Goal: Submit feedback/report problem: Provide input to the site owners about the experience or issues

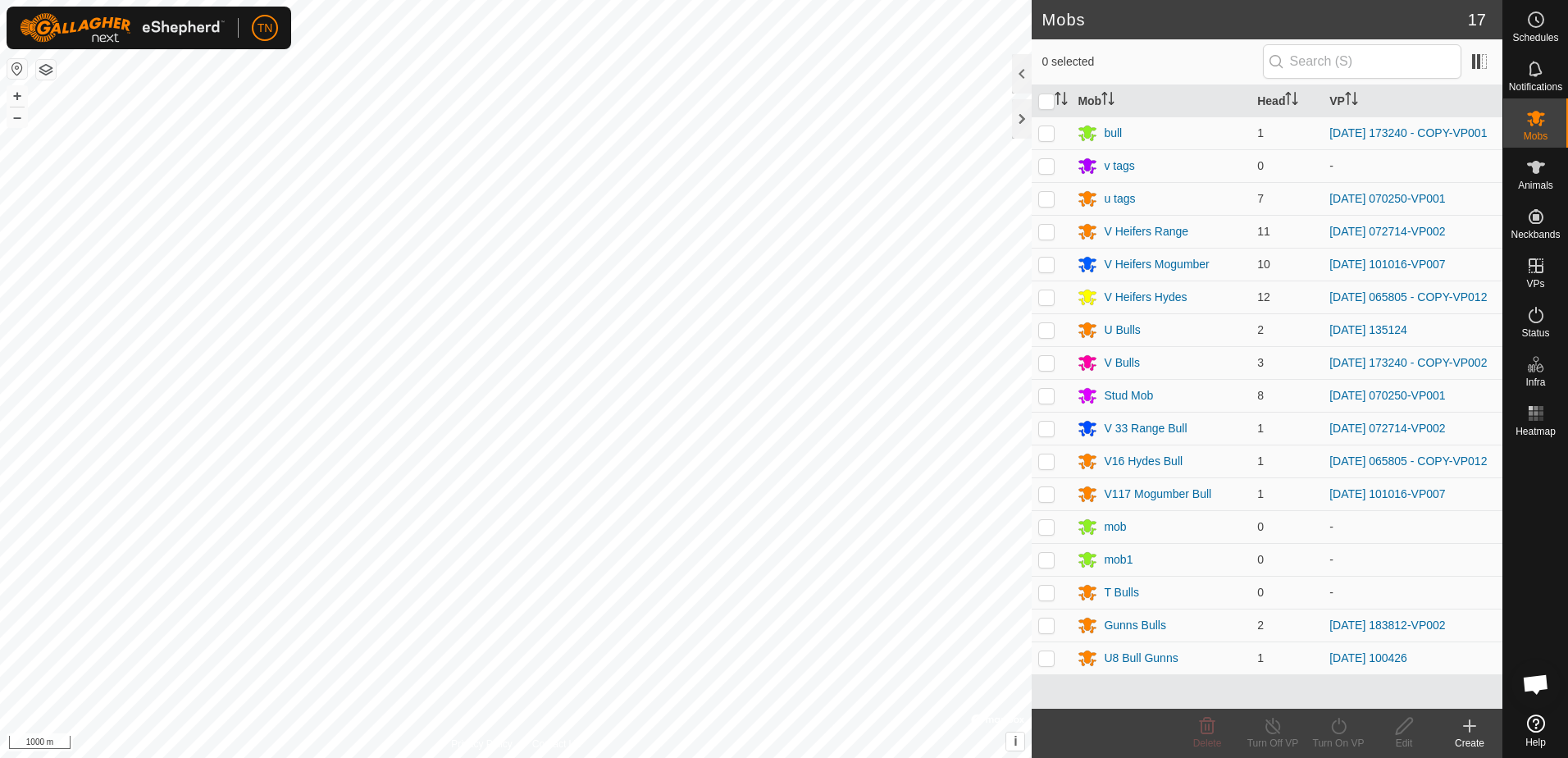
scroll to position [1054, 0]
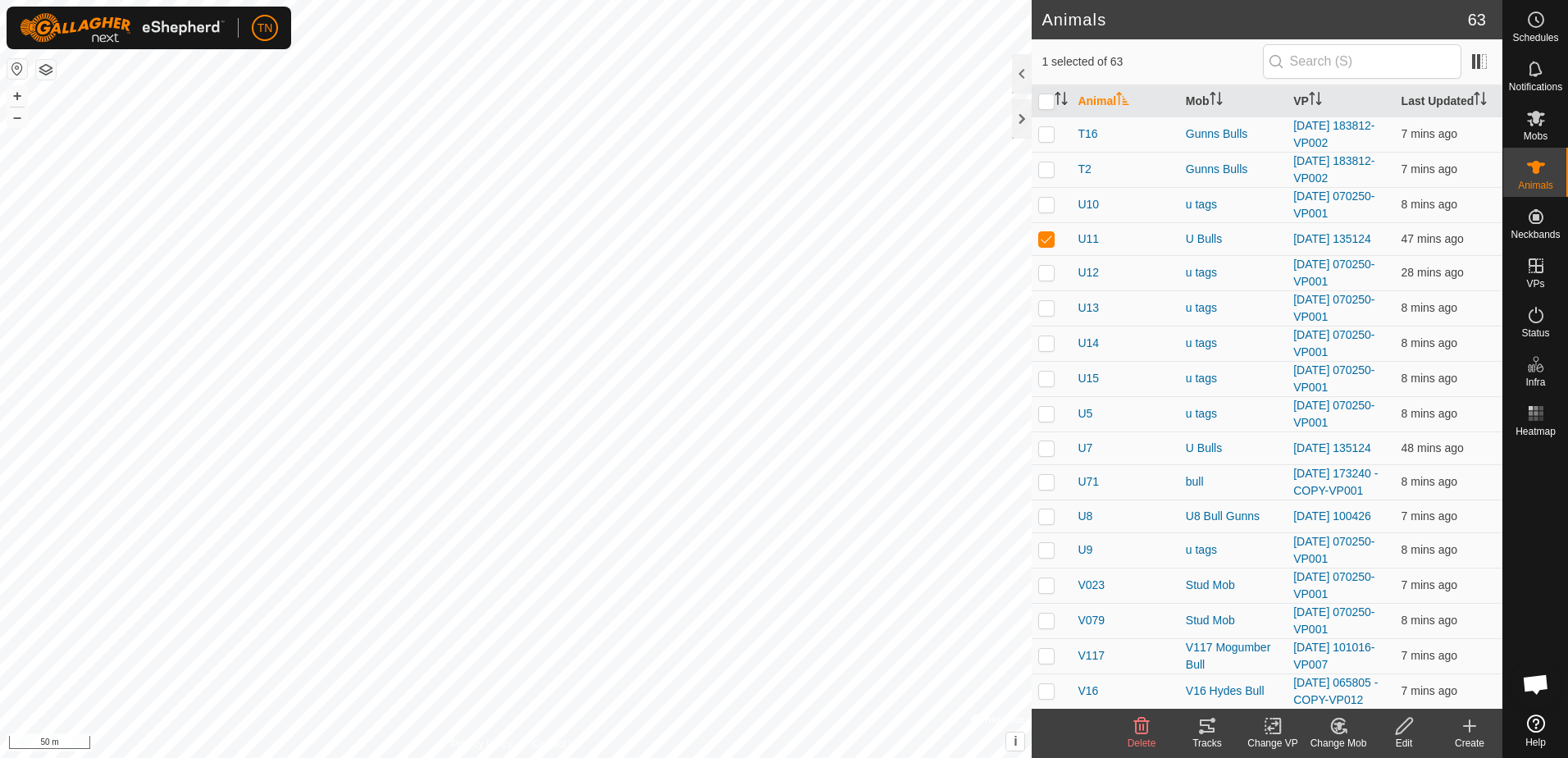
click at [1204, 728] on icon at bounding box center [1207, 726] width 19 height 19
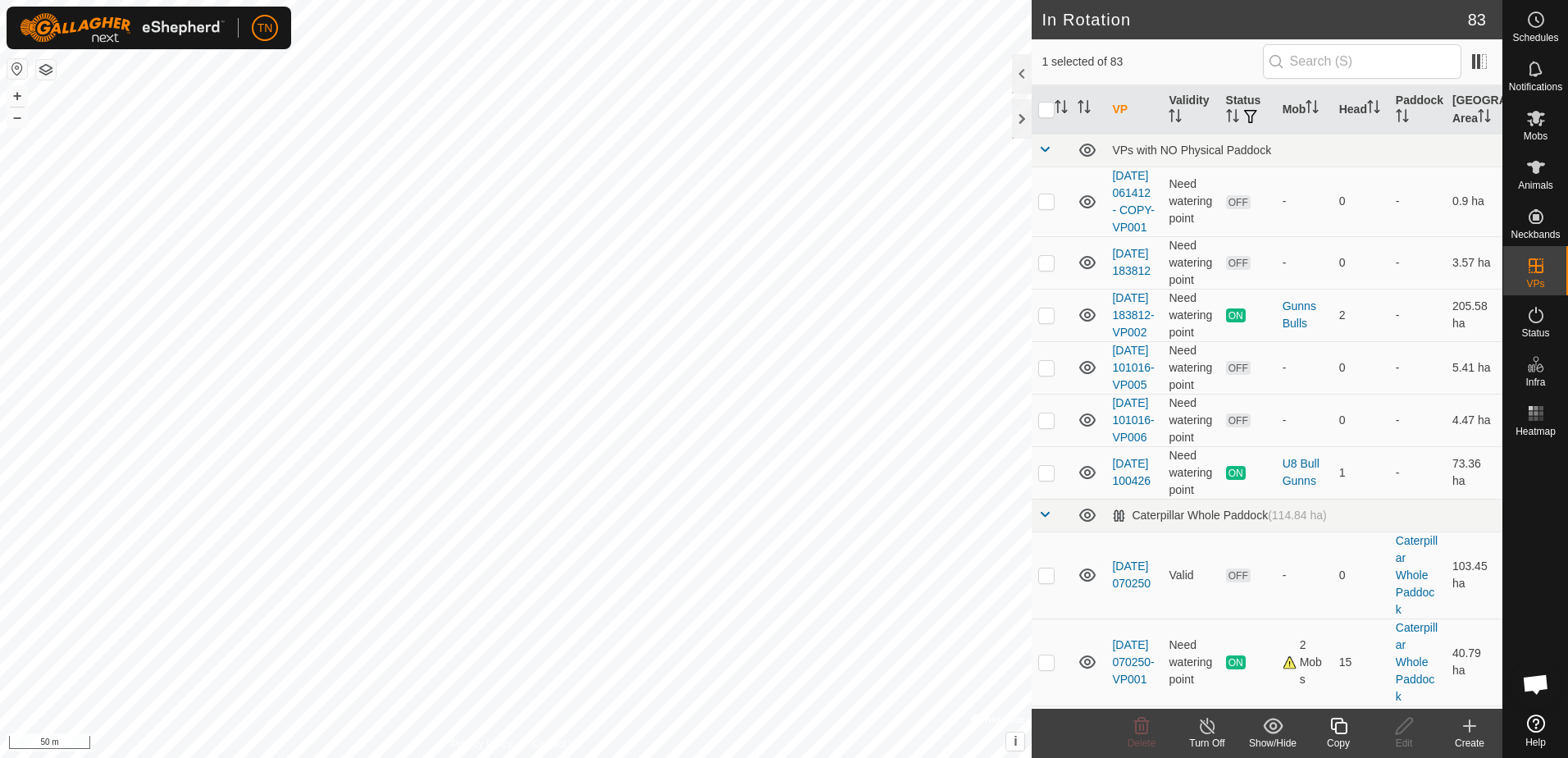
click at [1346, 724] on icon at bounding box center [1338, 726] width 17 height 17
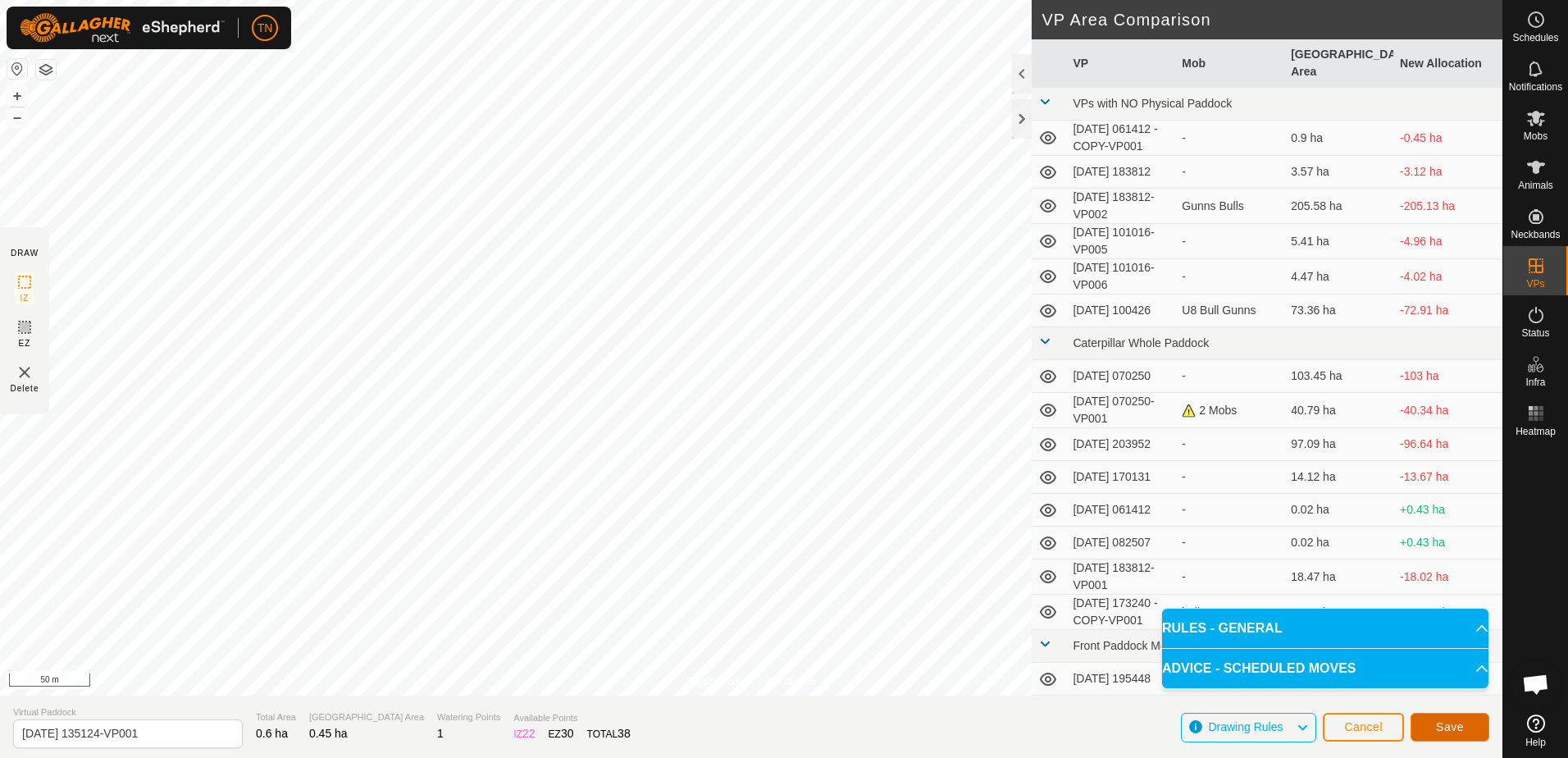
click at [1463, 727] on button "Save" at bounding box center [1450, 727] width 79 height 29
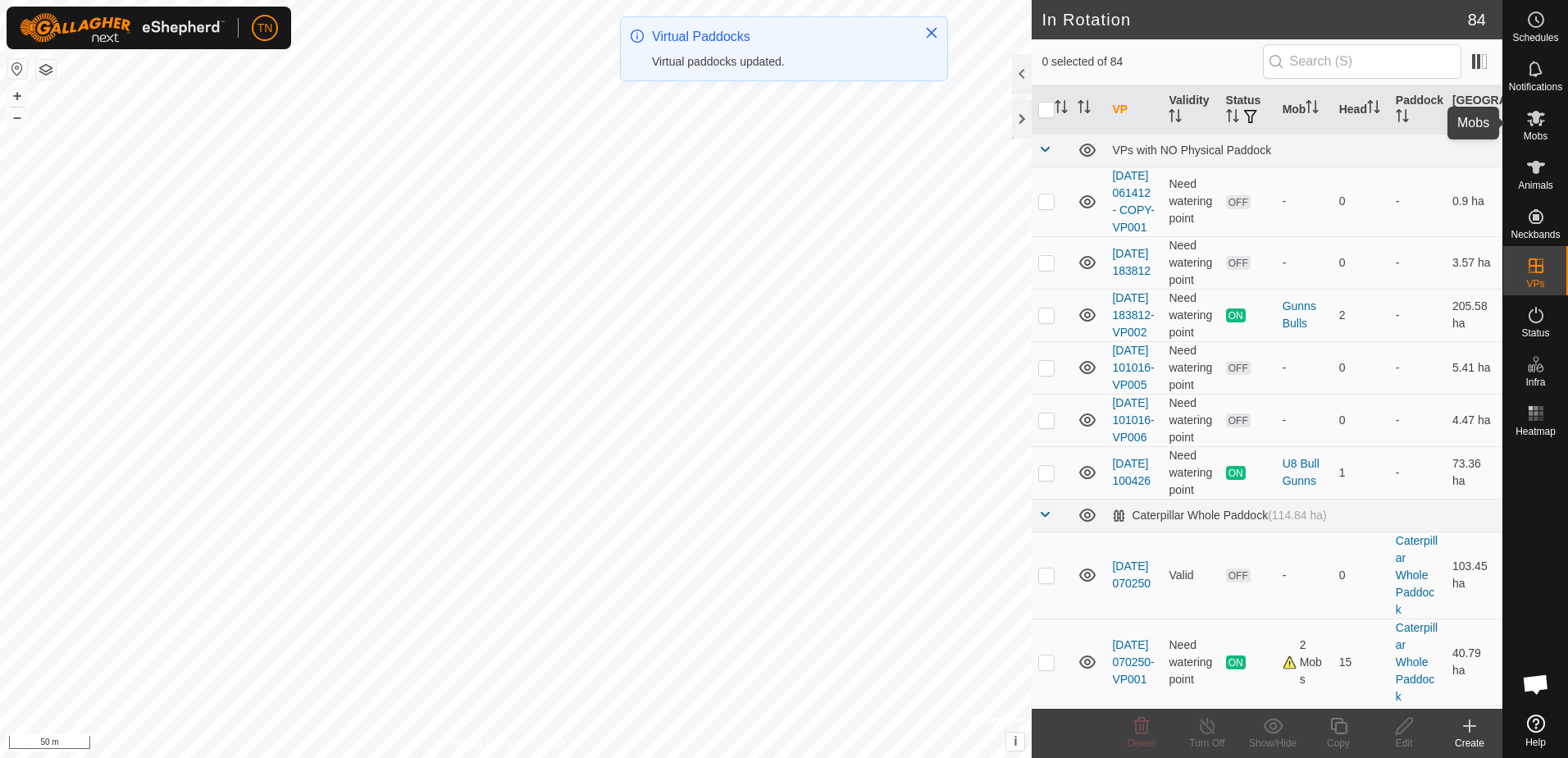
click at [1530, 132] on span "Mobs" at bounding box center [1535, 136] width 24 height 10
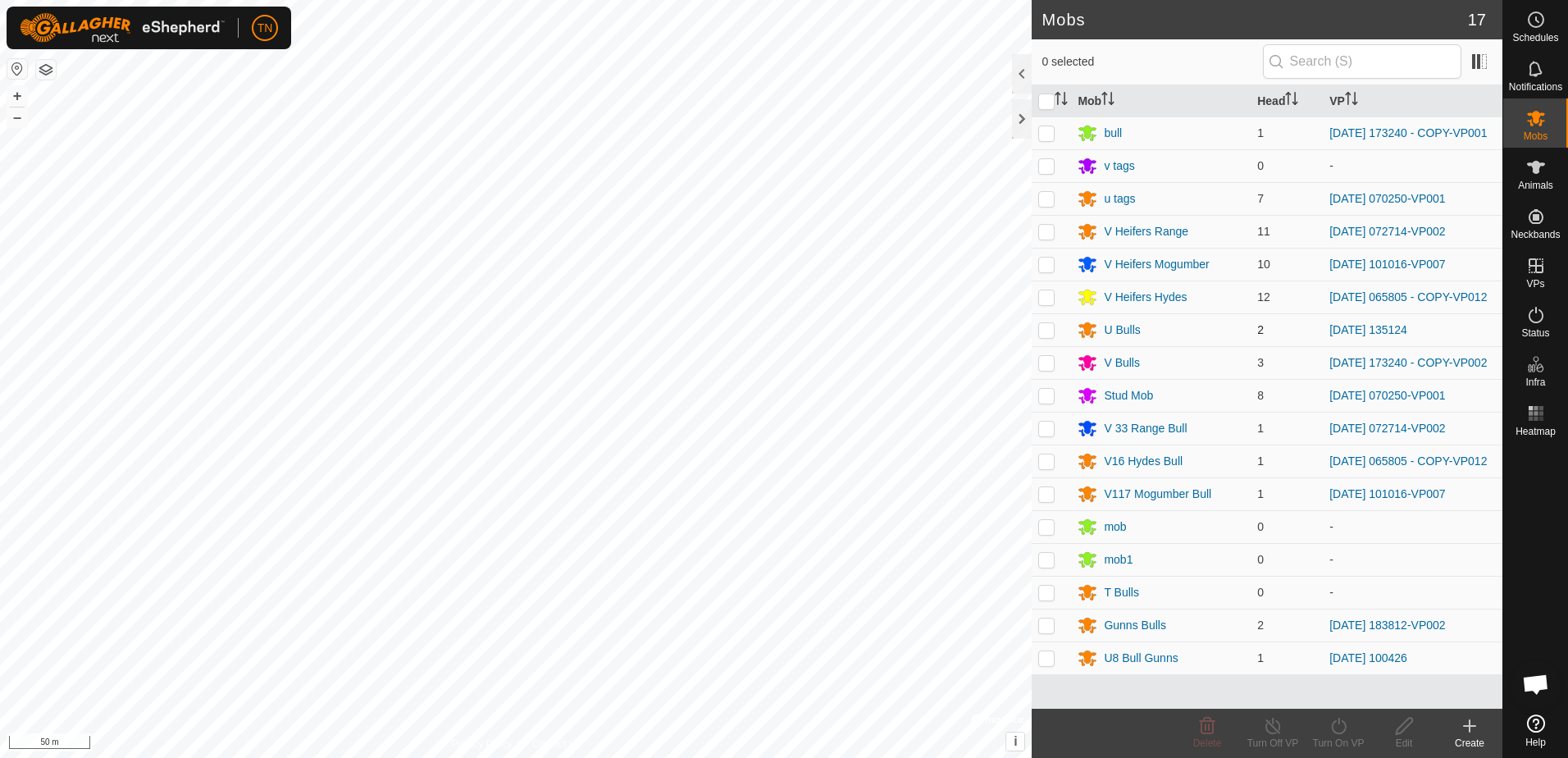
click at [1052, 332] on p-checkbox at bounding box center [1046, 330] width 17 height 13
checkbox input "true"
click at [1339, 728] on icon at bounding box center [1338, 726] width 20 height 19
click at [1344, 689] on link "Now" at bounding box center [1388, 690] width 162 height 33
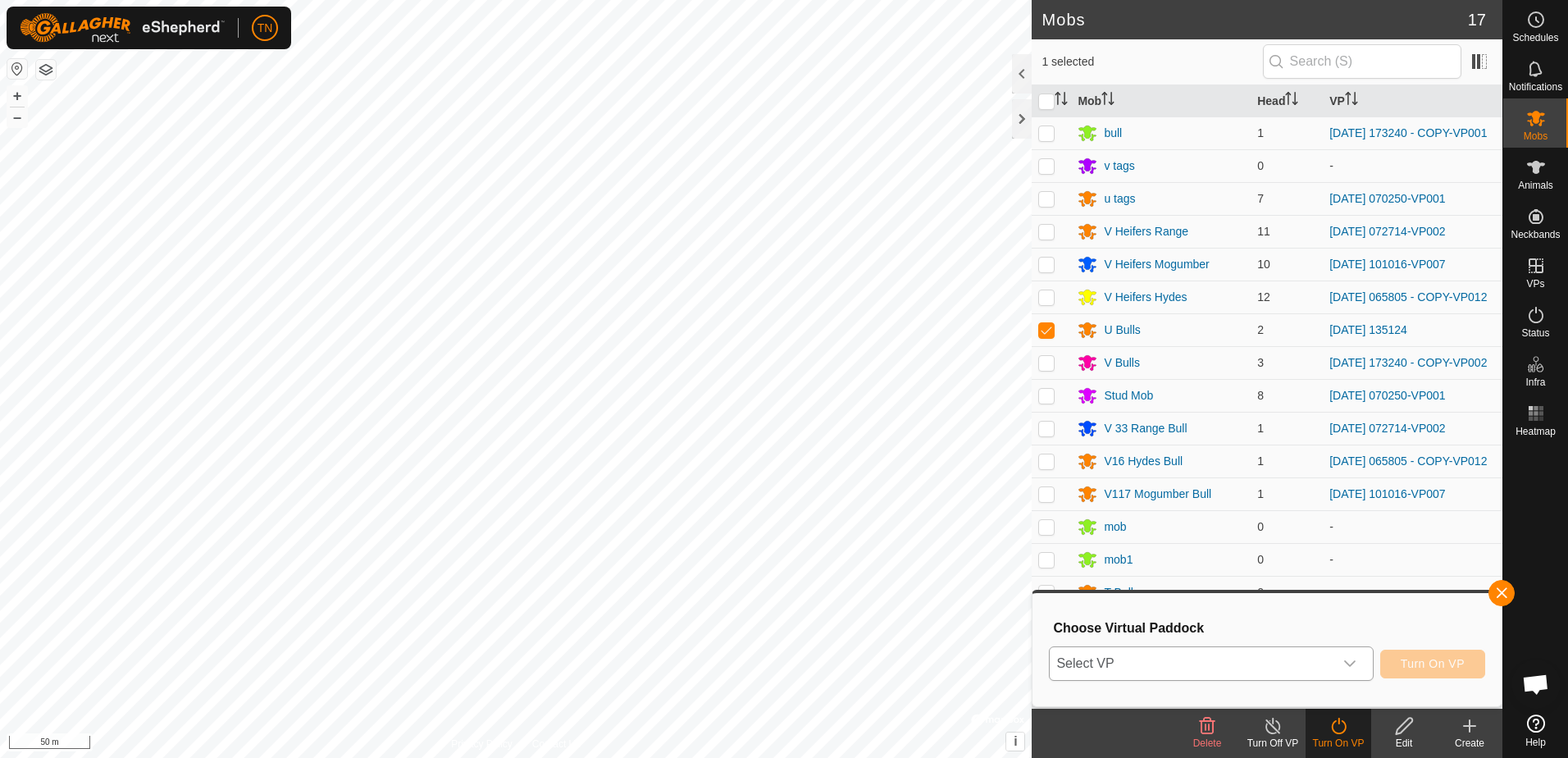
click at [1342, 659] on div "dropdown trigger" at bounding box center [1349, 663] width 33 height 33
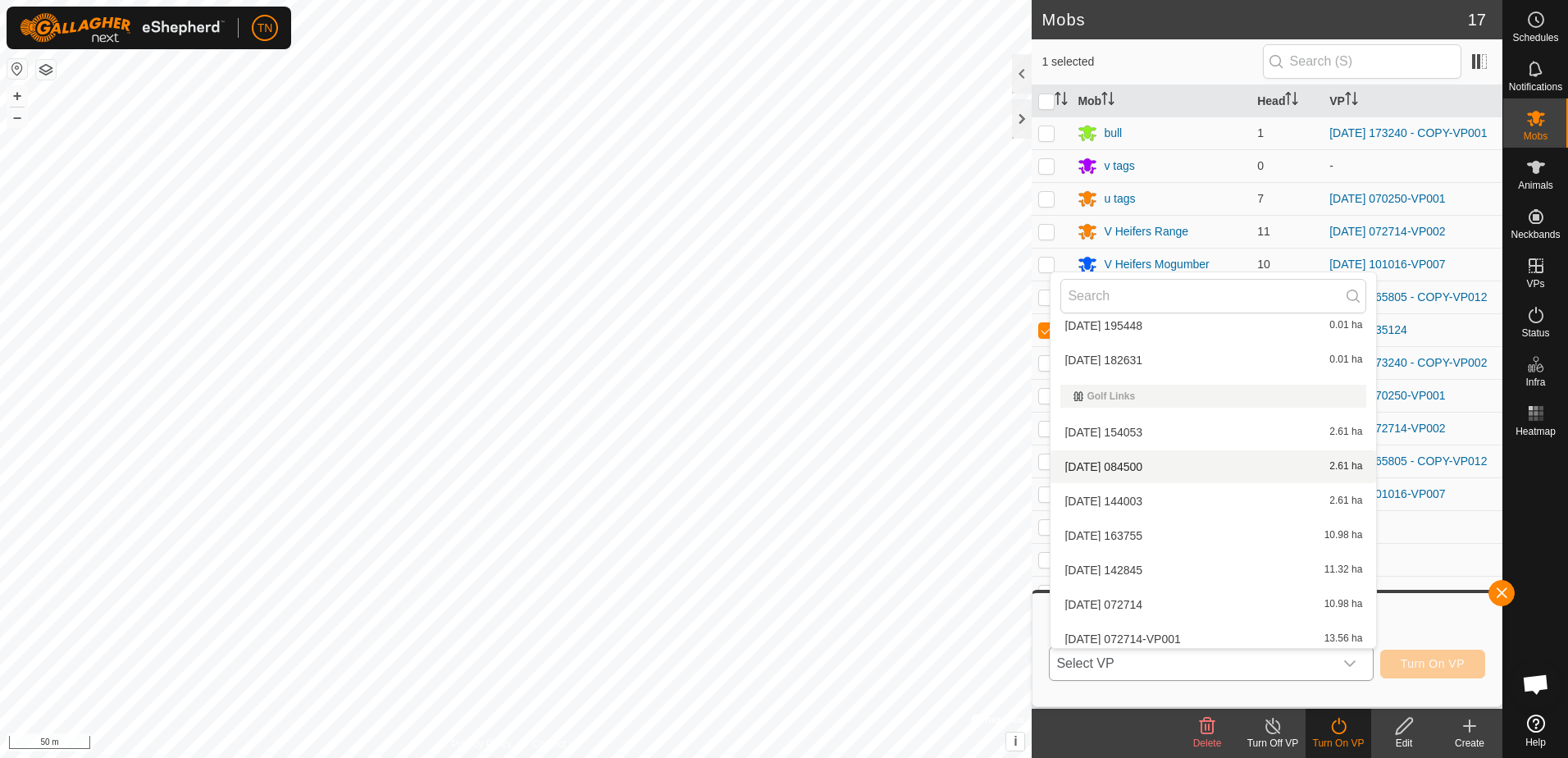
scroll to position [821, 0]
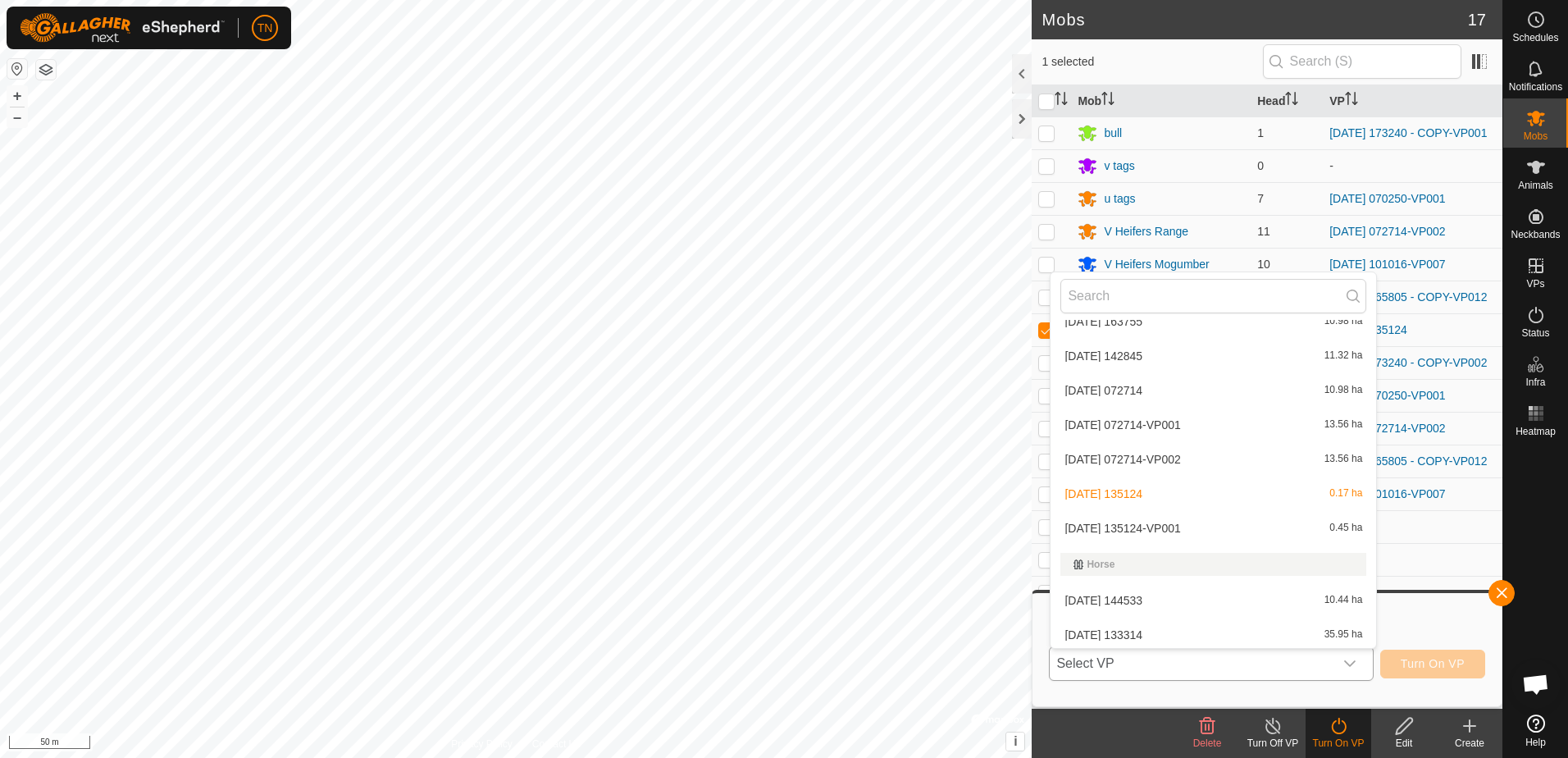
click at [1238, 527] on li "2025-09-26 135124-VP001 0.45 ha" at bounding box center [1213, 528] width 326 height 33
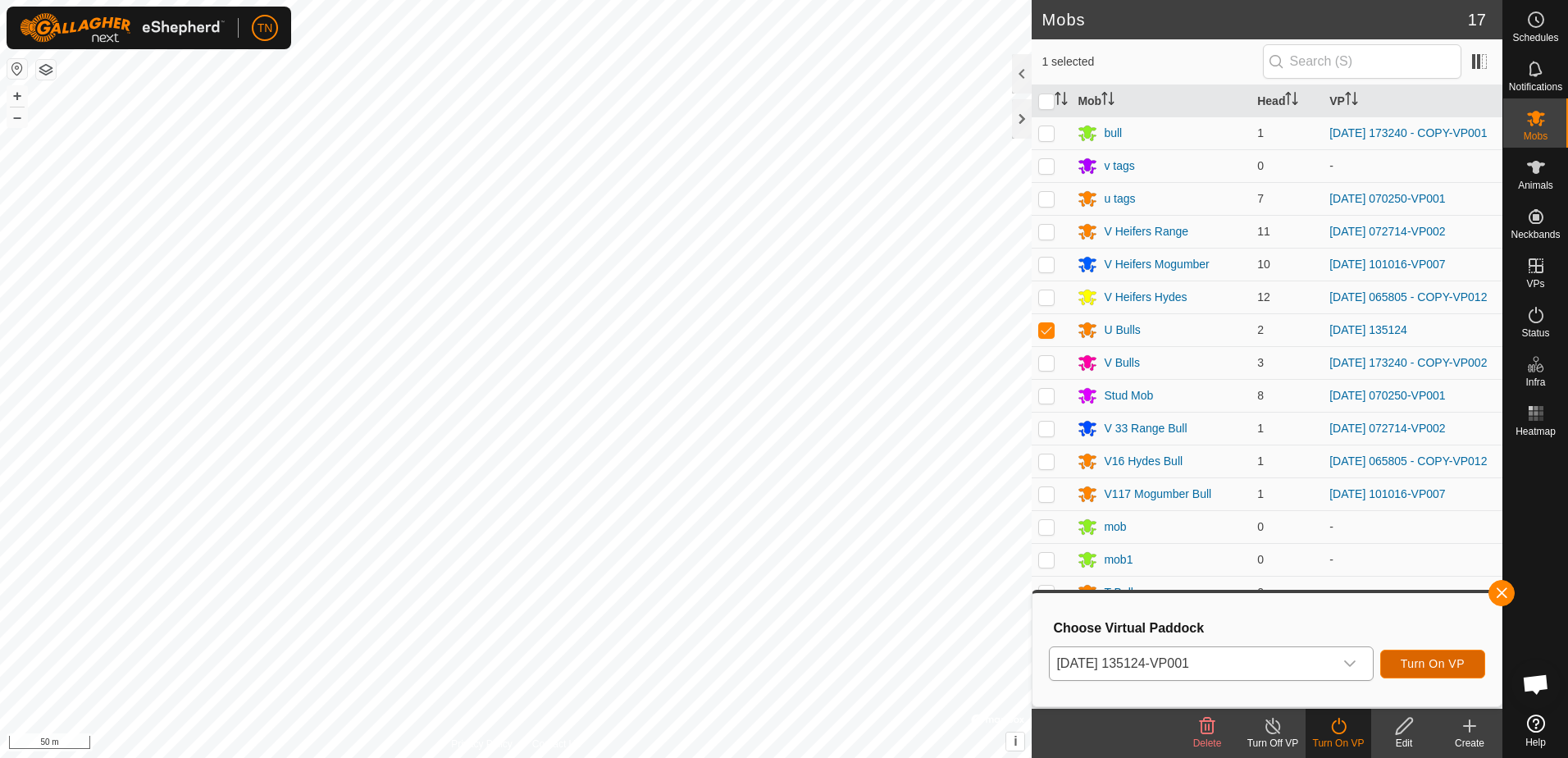
click at [1424, 664] on span "Turn On VP" at bounding box center [1433, 663] width 64 height 13
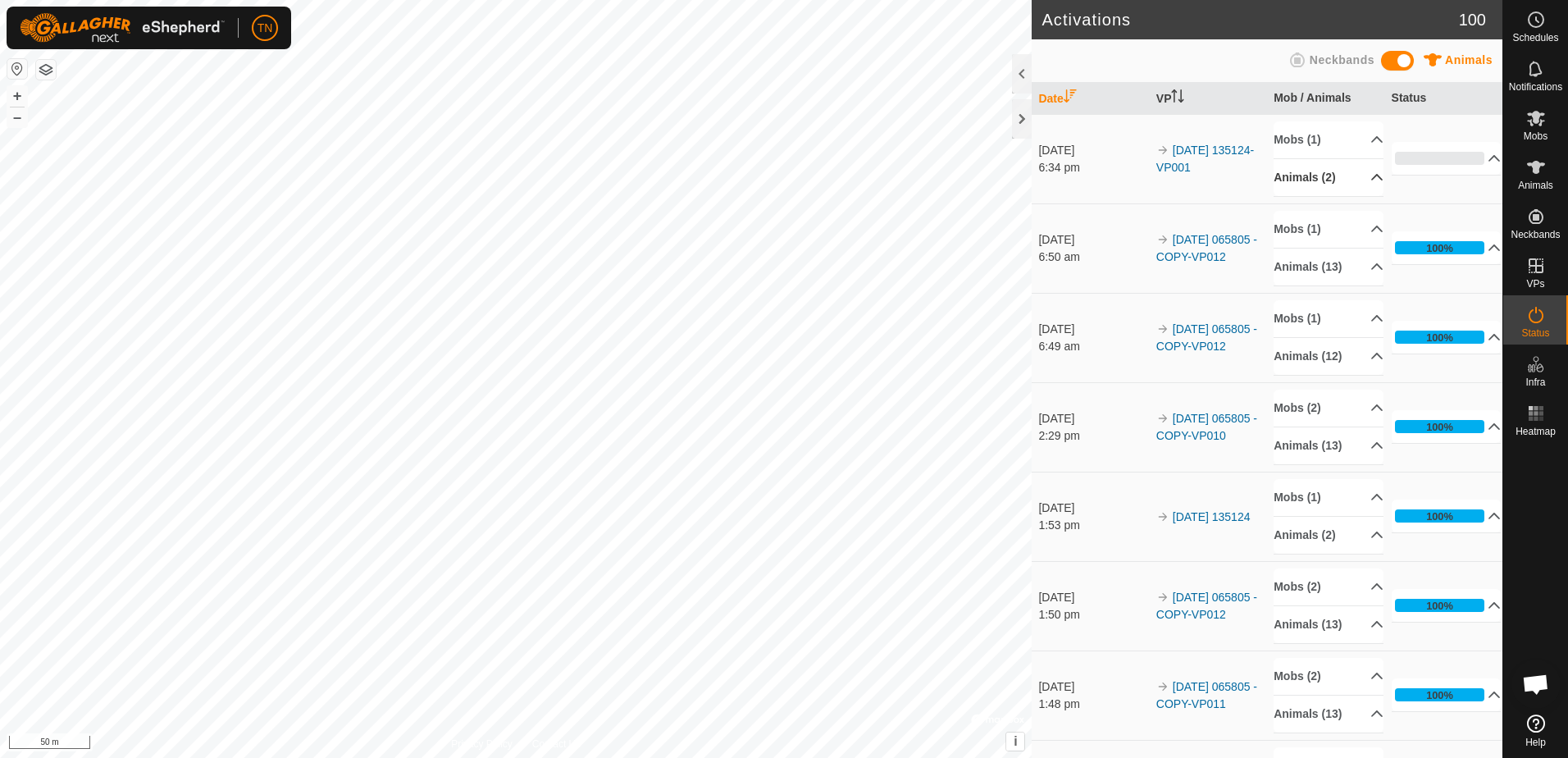
scroll to position [1054, 0]
click at [1348, 178] on p-accordion-header "Animals (2)" at bounding box center [1329, 178] width 109 height 37
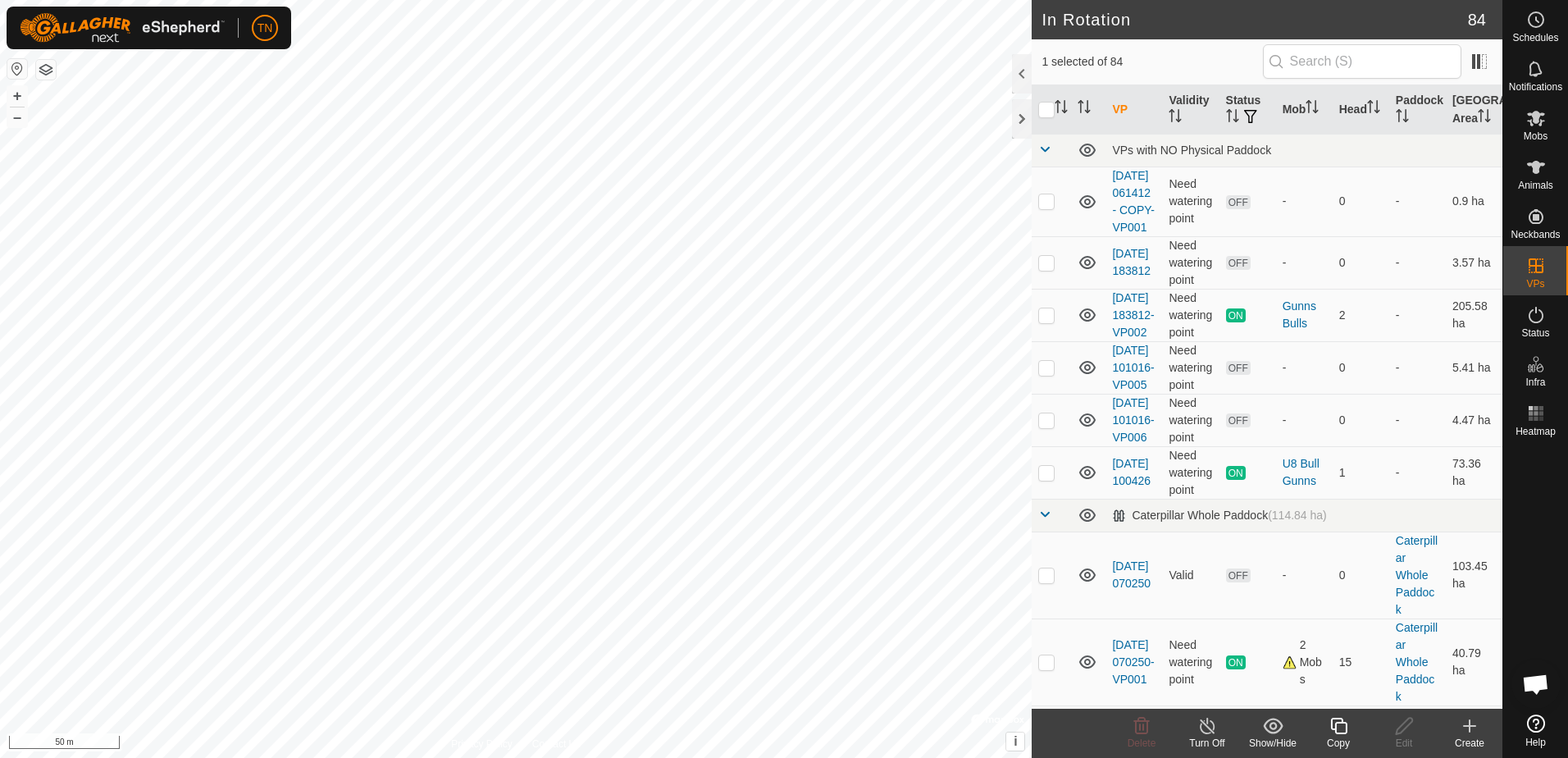
checkbox input "true"
checkbox input "false"
checkbox input "true"
checkbox input "false"
click at [1406, 725] on icon at bounding box center [1404, 726] width 20 height 19
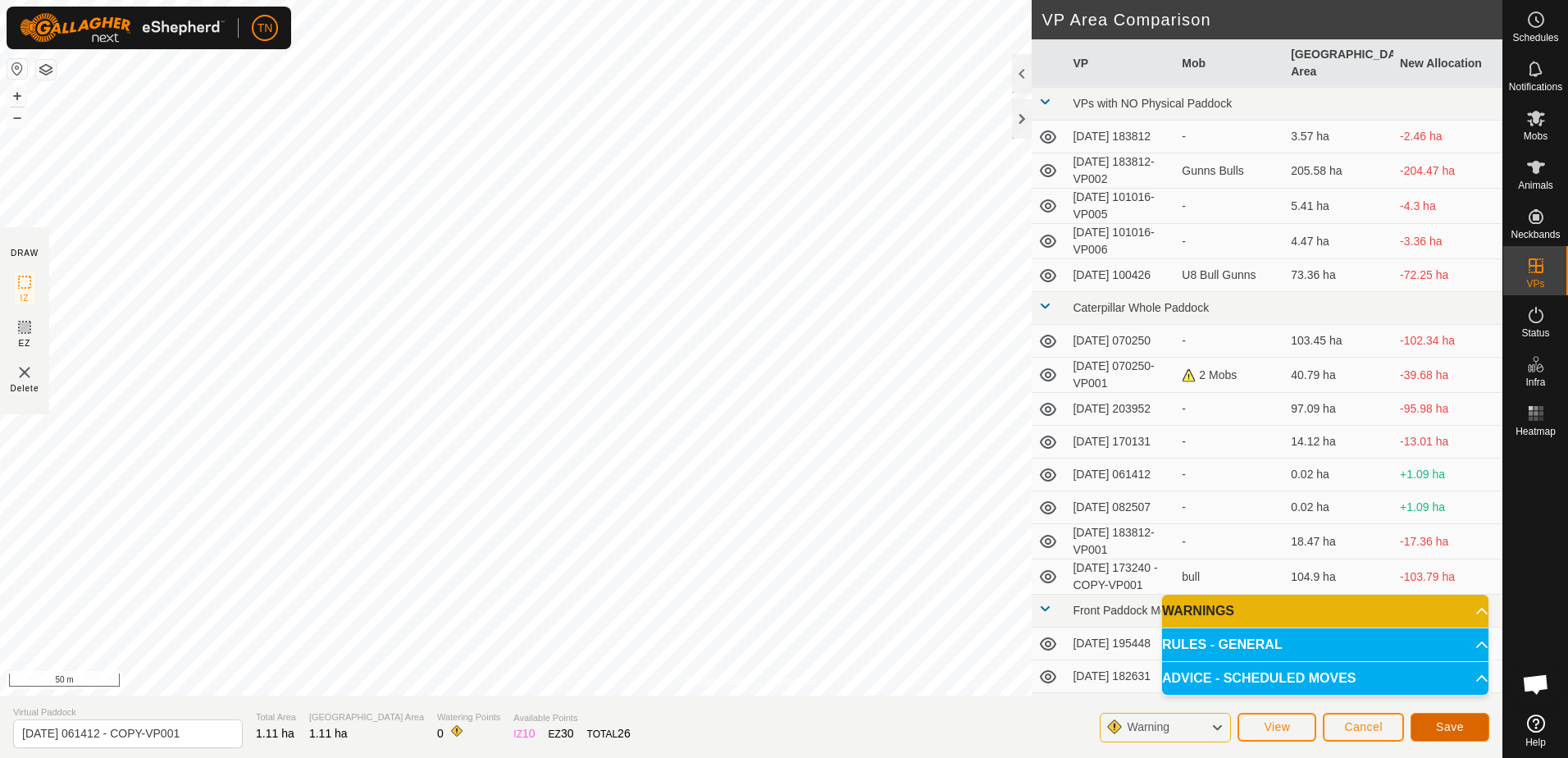
click at [1437, 730] on span "Save" at bounding box center [1450, 727] width 28 height 13
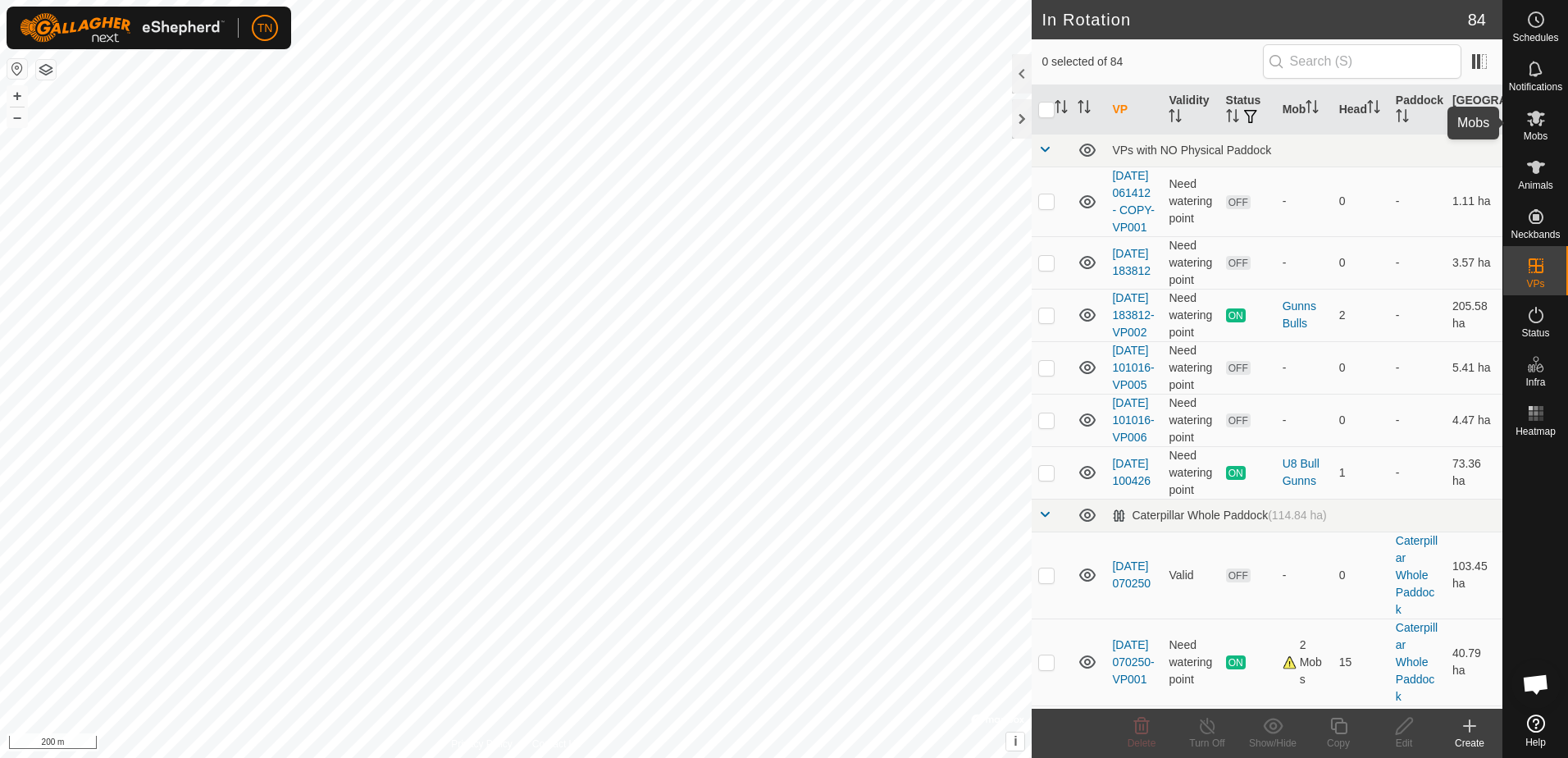
click at [1542, 117] on icon at bounding box center [1536, 118] width 19 height 19
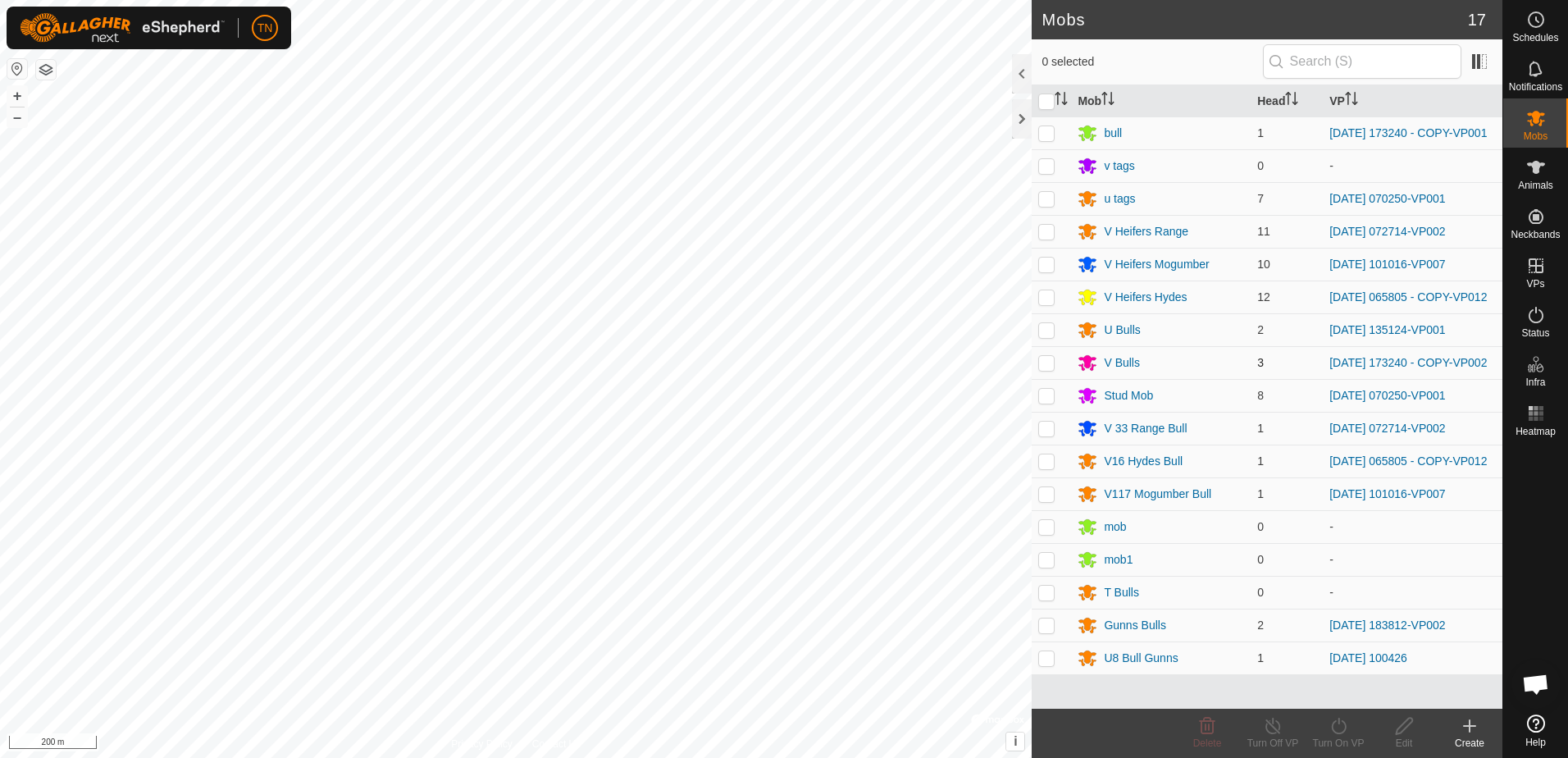
click at [1055, 368] on p-tablecheckbox at bounding box center [1046, 362] width 17 height 13
checkbox input "true"
click at [1332, 728] on icon at bounding box center [1338, 726] width 15 height 17
click at [1347, 696] on link "Now" at bounding box center [1388, 690] width 162 height 33
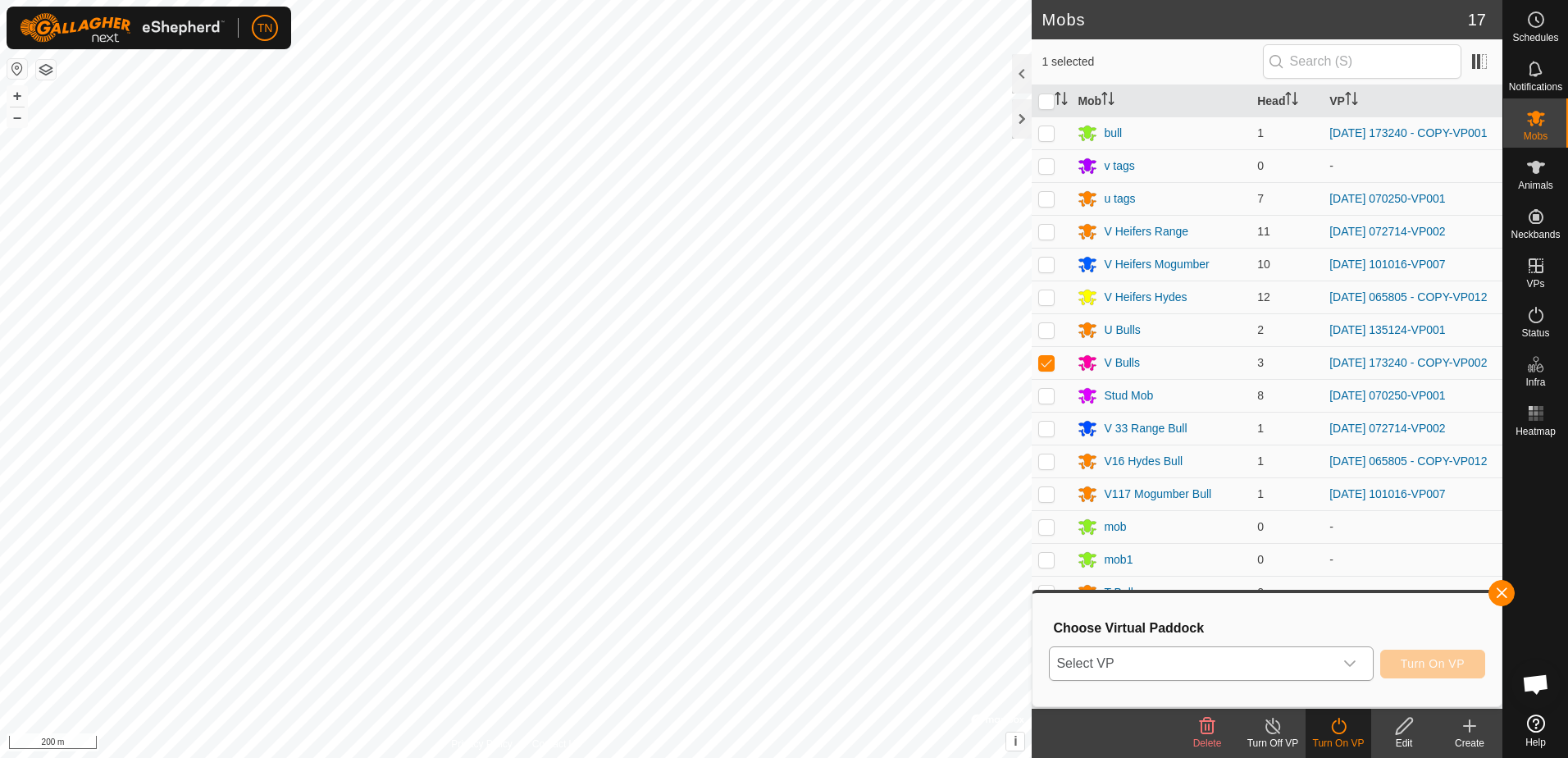
click at [1331, 663] on span "Select VP" at bounding box center [1191, 663] width 283 height 33
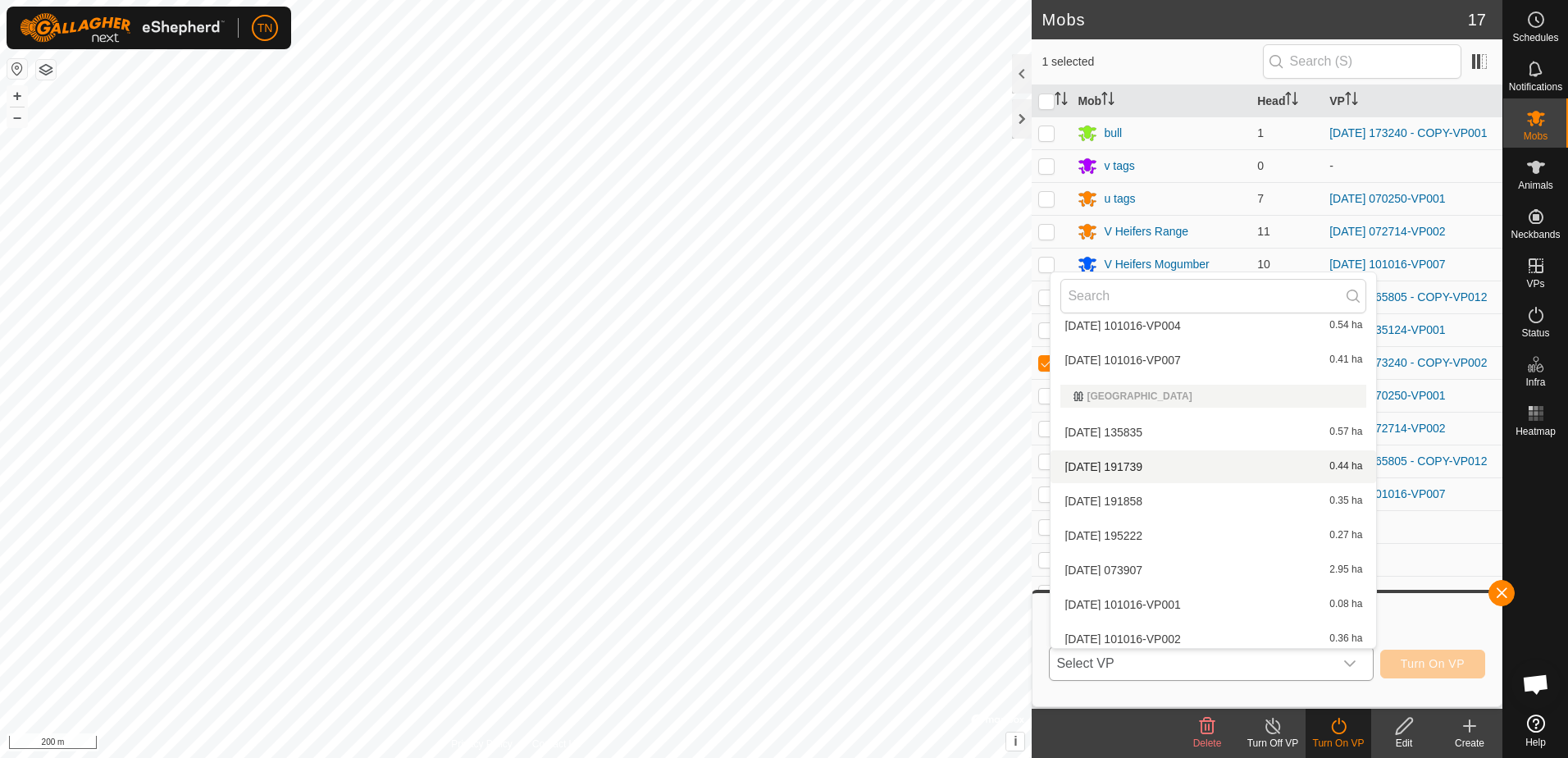
scroll to position [3056, 0]
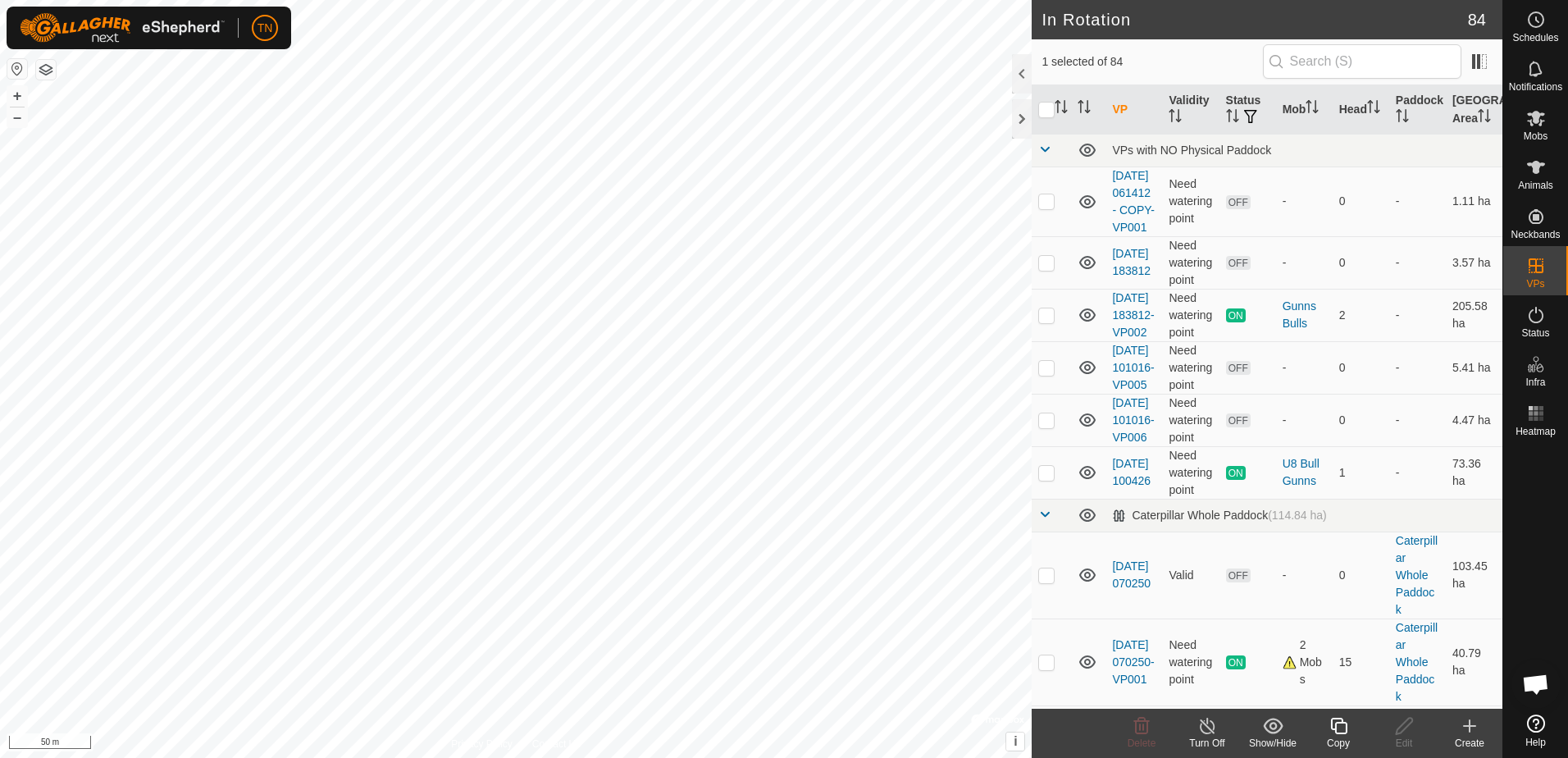
checkbox input "true"
checkbox input "false"
checkbox input "true"
checkbox input "false"
checkbox input "true"
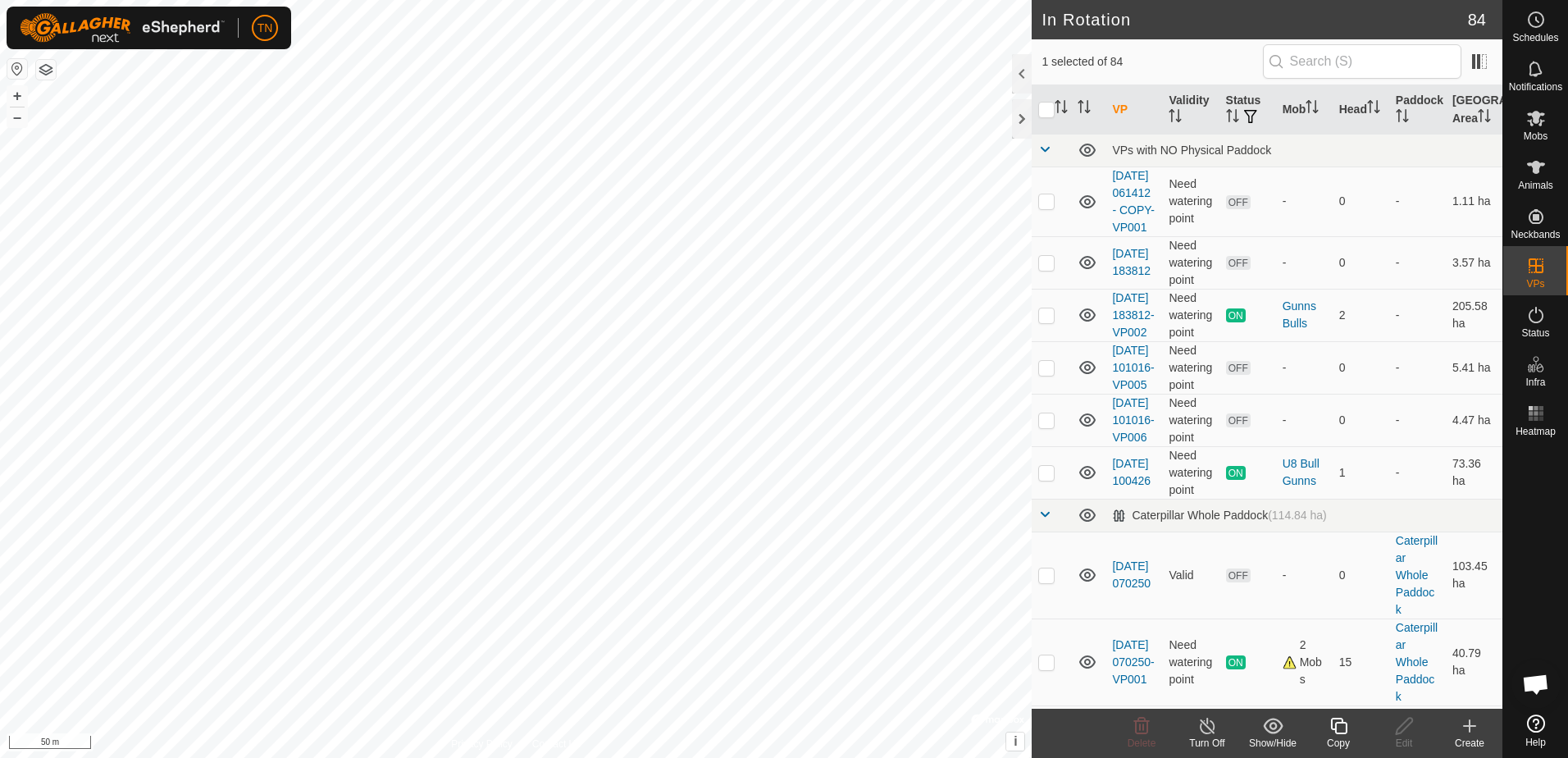
checkbox input "false"
click at [1524, 127] on es-mob-svg-icon at bounding box center [1535, 118] width 29 height 27
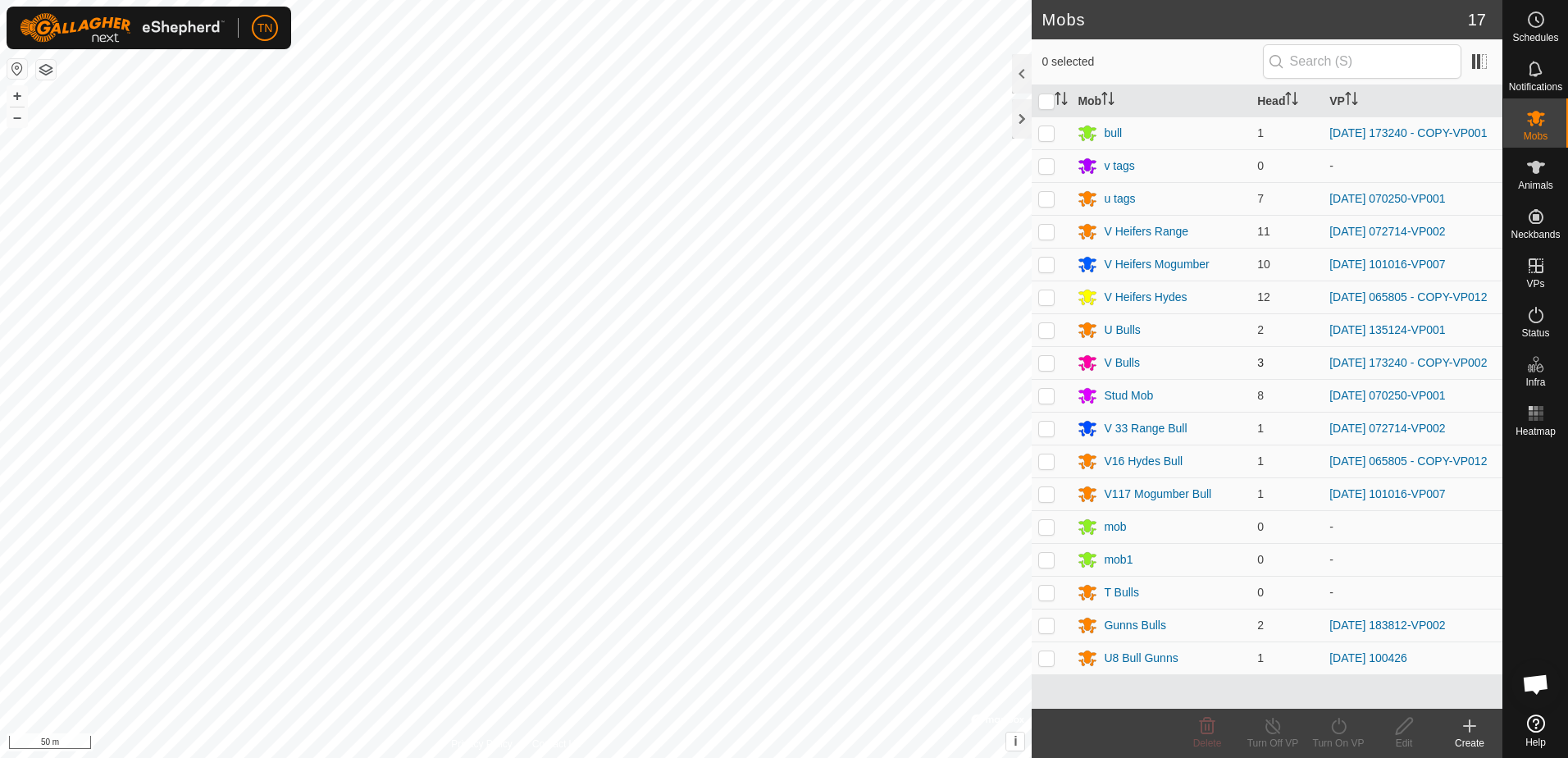
click at [1041, 369] on p-tablecheckbox at bounding box center [1046, 362] width 17 height 13
checkbox input "true"
click at [1335, 726] on icon at bounding box center [1338, 726] width 20 height 19
click at [1346, 686] on link "Now" at bounding box center [1388, 690] width 162 height 33
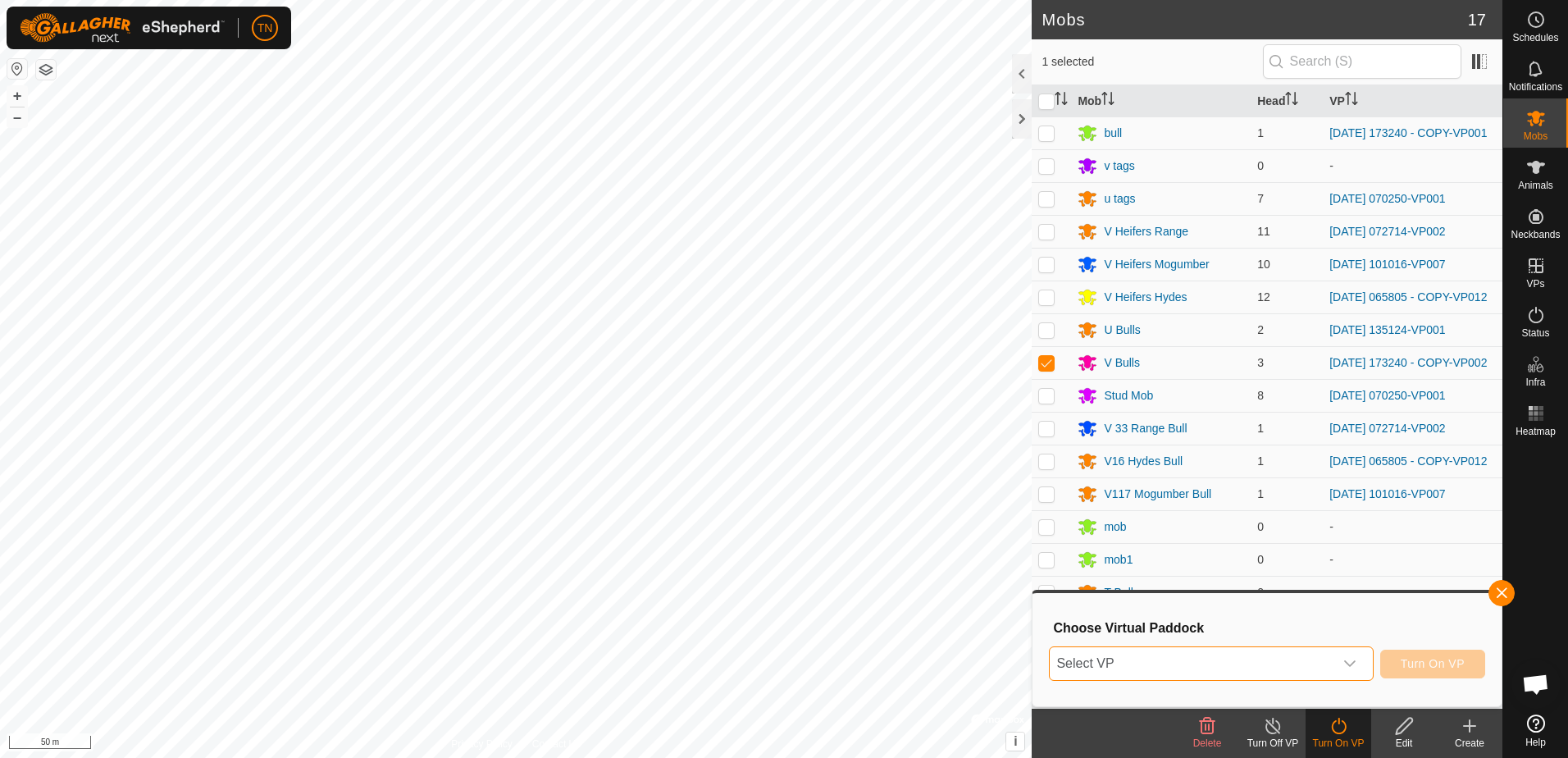
click at [1298, 672] on span "Select VP" at bounding box center [1191, 663] width 283 height 33
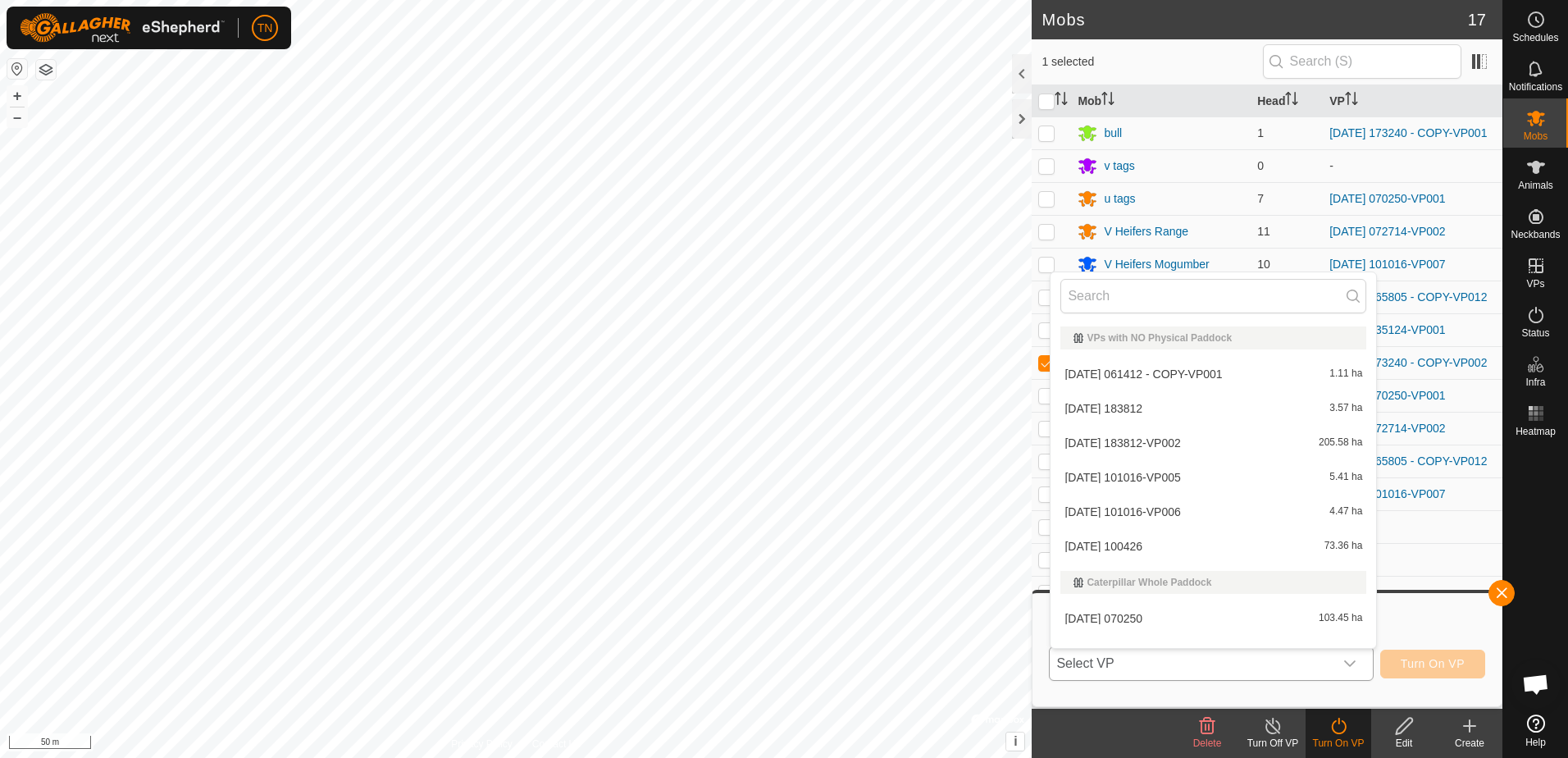
click at [1253, 375] on li "2025-06-28 061412 - COPY-VP001 1.11 ha" at bounding box center [1213, 374] width 326 height 33
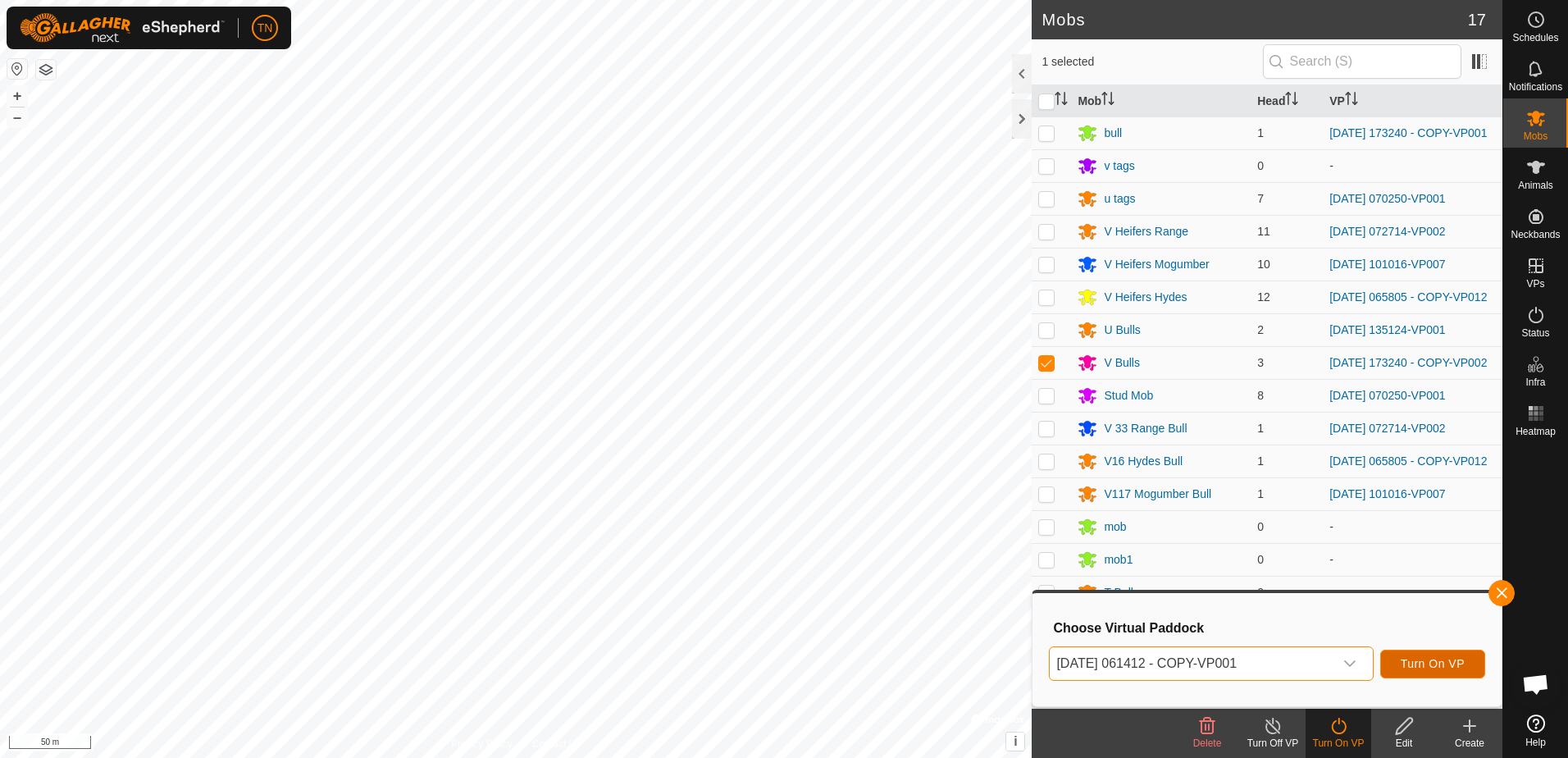
click at [1451, 666] on span "Turn On VP" at bounding box center [1433, 663] width 64 height 13
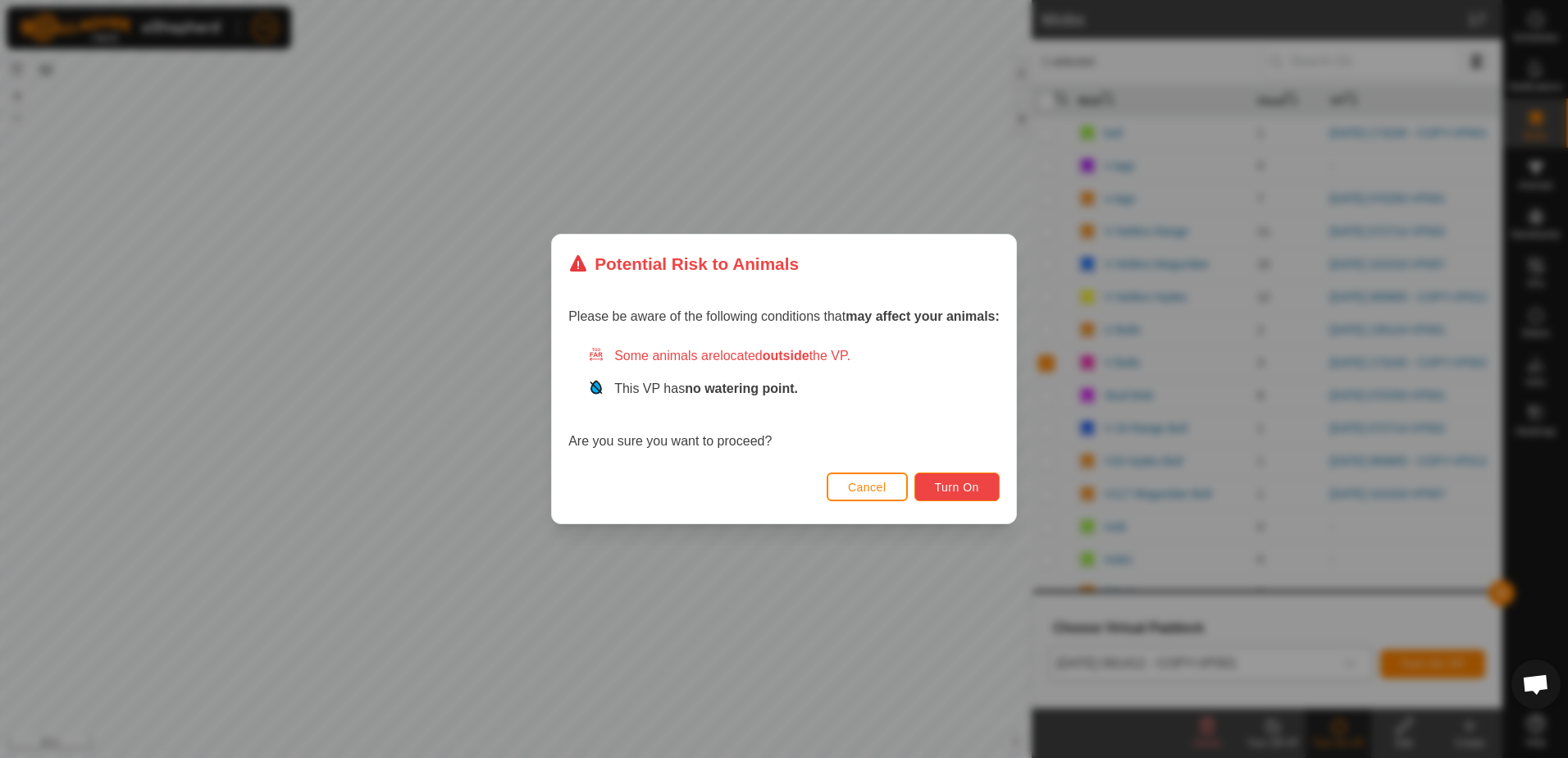
click at [961, 479] on button "Turn On" at bounding box center [957, 487] width 86 height 29
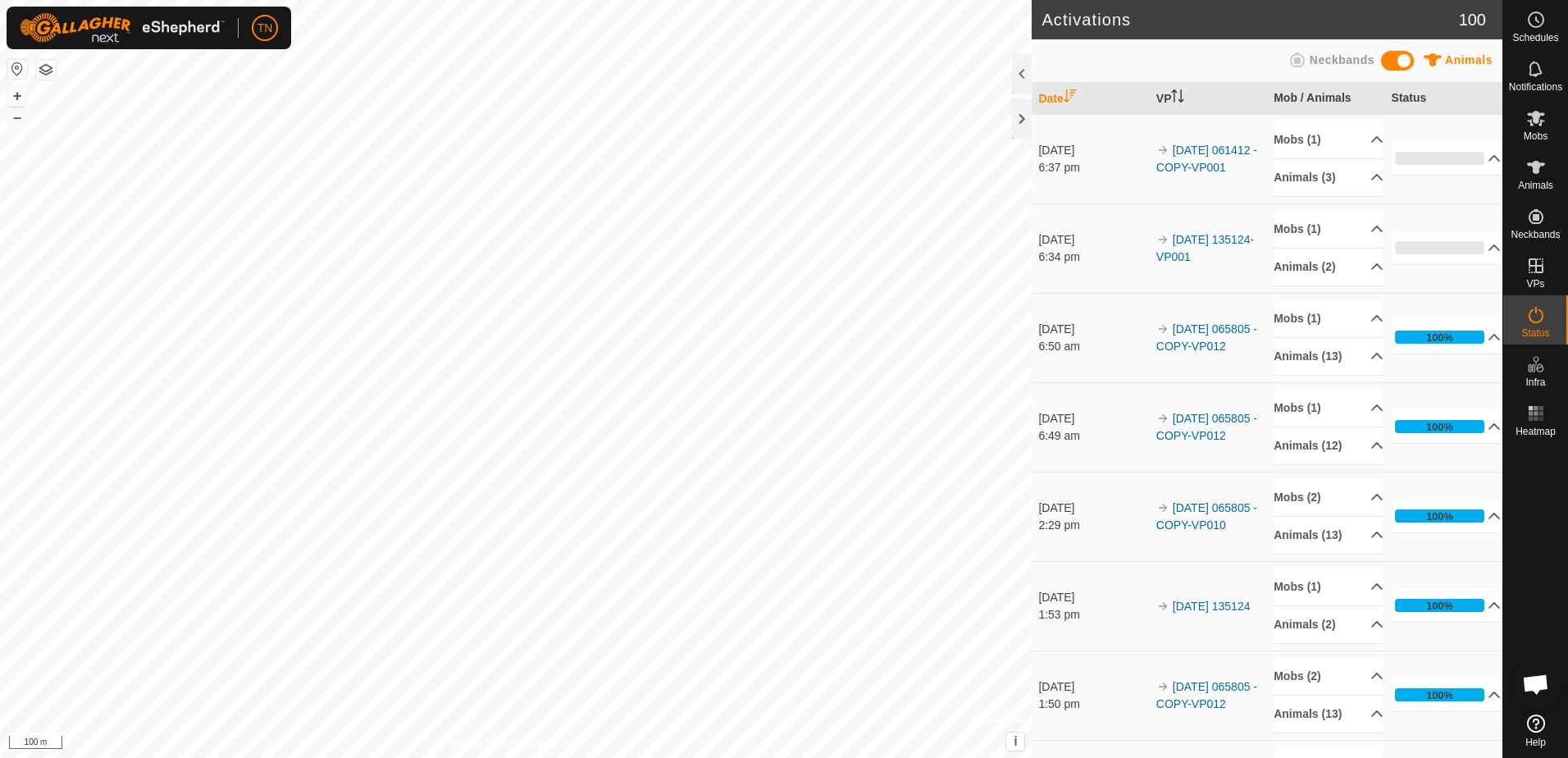
scroll to position [1054, 0]
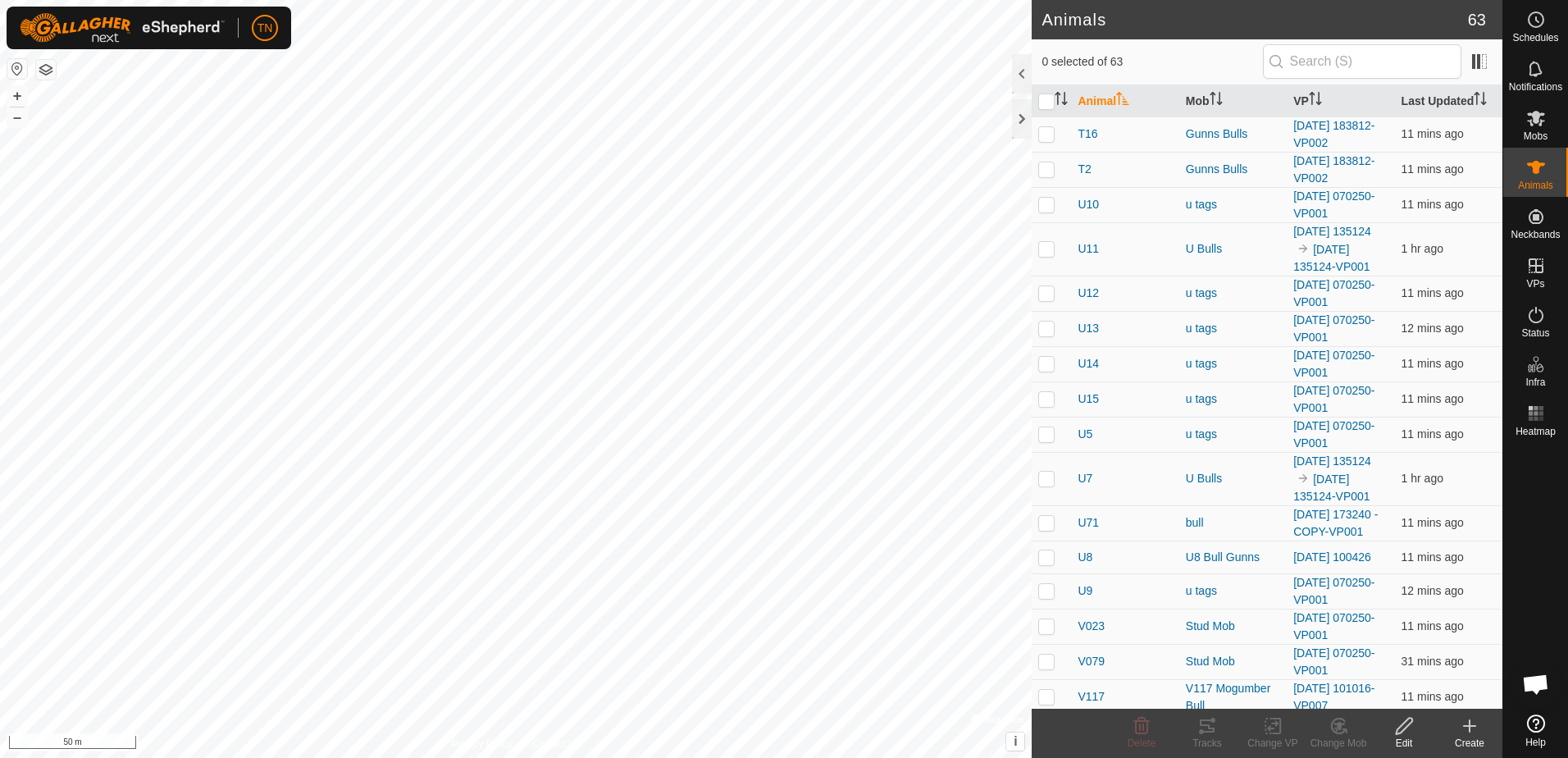
scroll to position [1054, 0]
checkbox input "true"
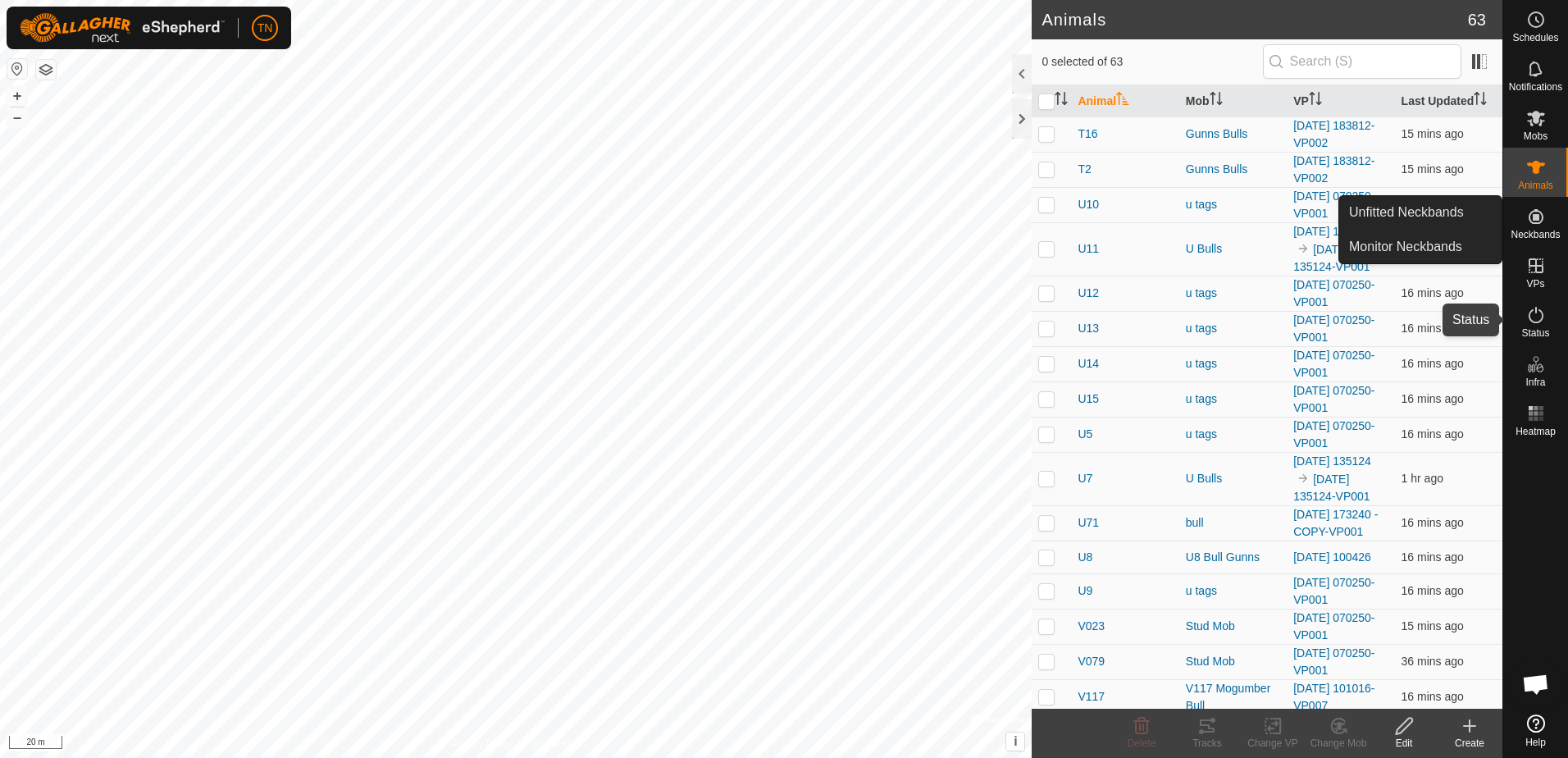
click at [1531, 318] on icon at bounding box center [1536, 315] width 19 height 19
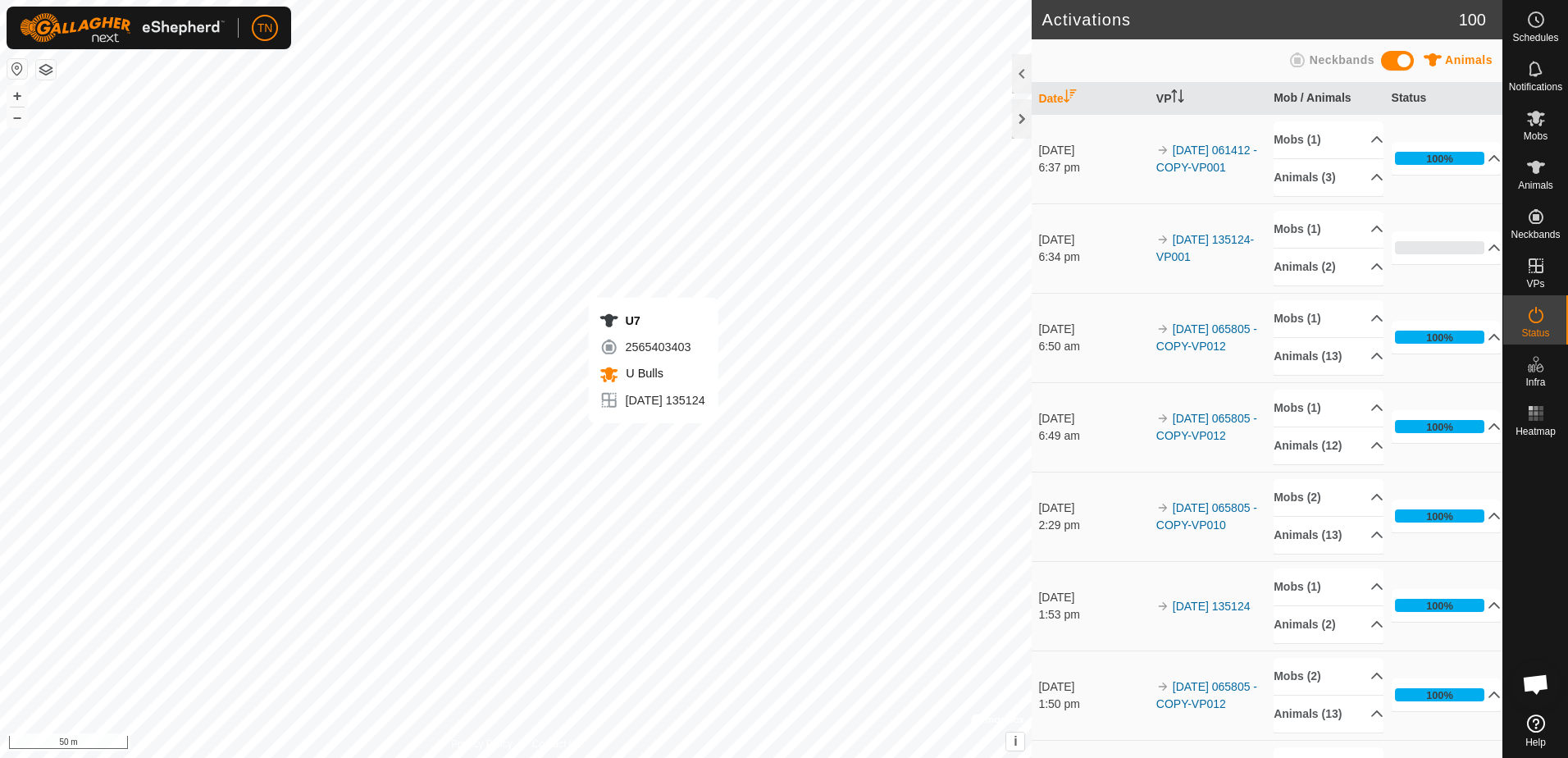
scroll to position [1054, 0]
click at [1538, 722] on icon at bounding box center [1536, 724] width 18 height 18
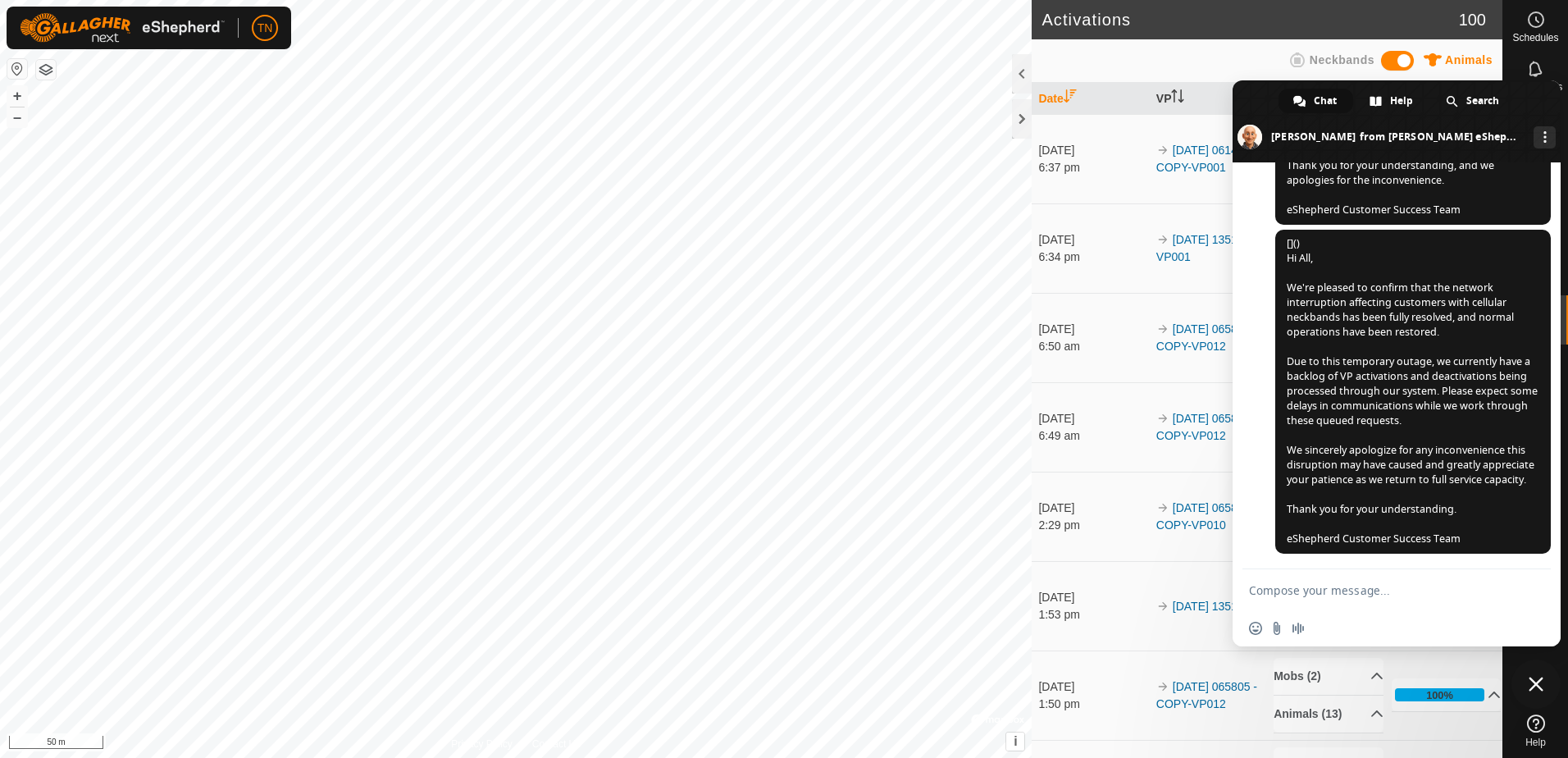
type textarea "Hello"
type textarea "Could I please have my hearding function turned on?"
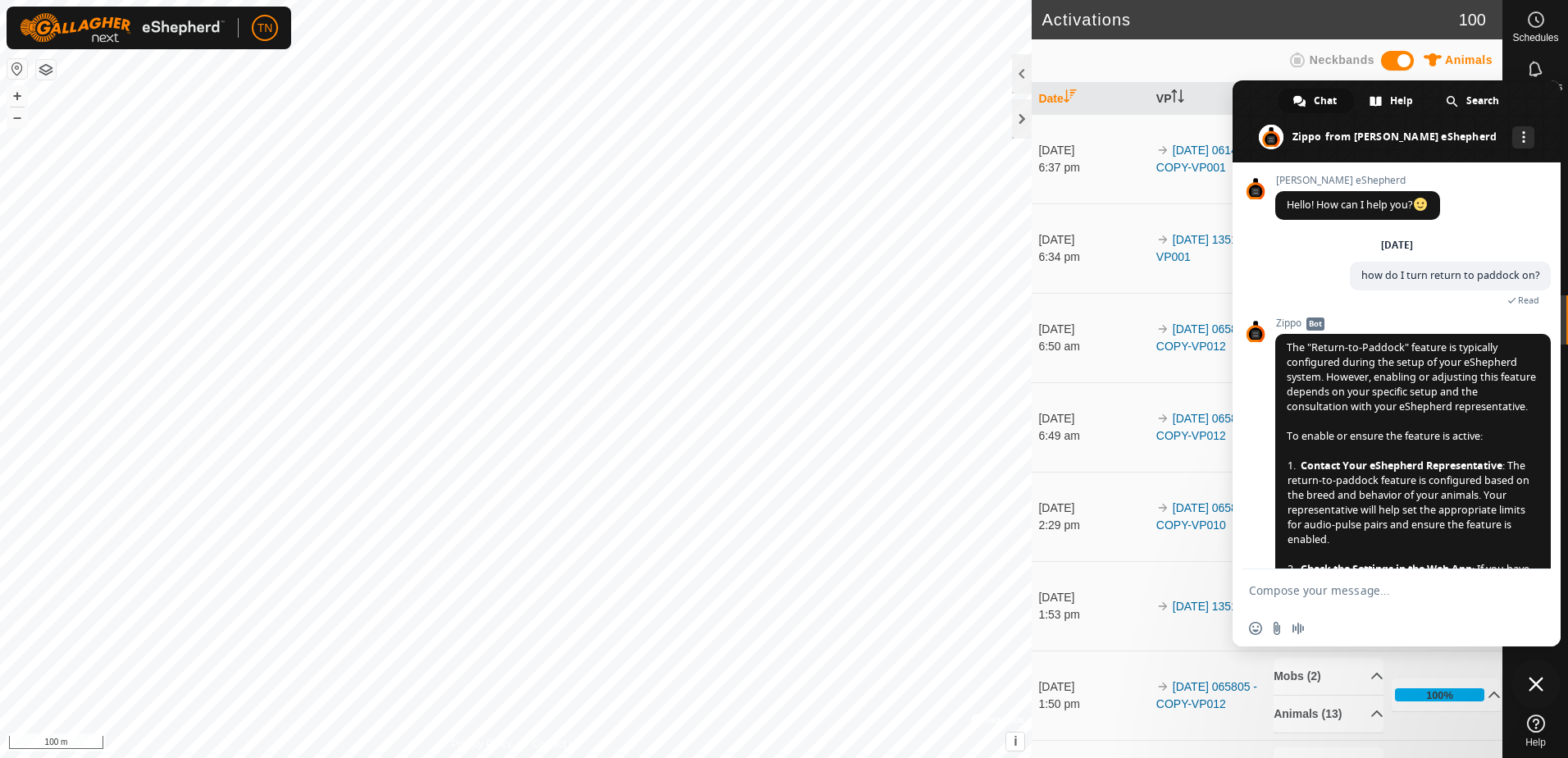
scroll to position [1618, 0]
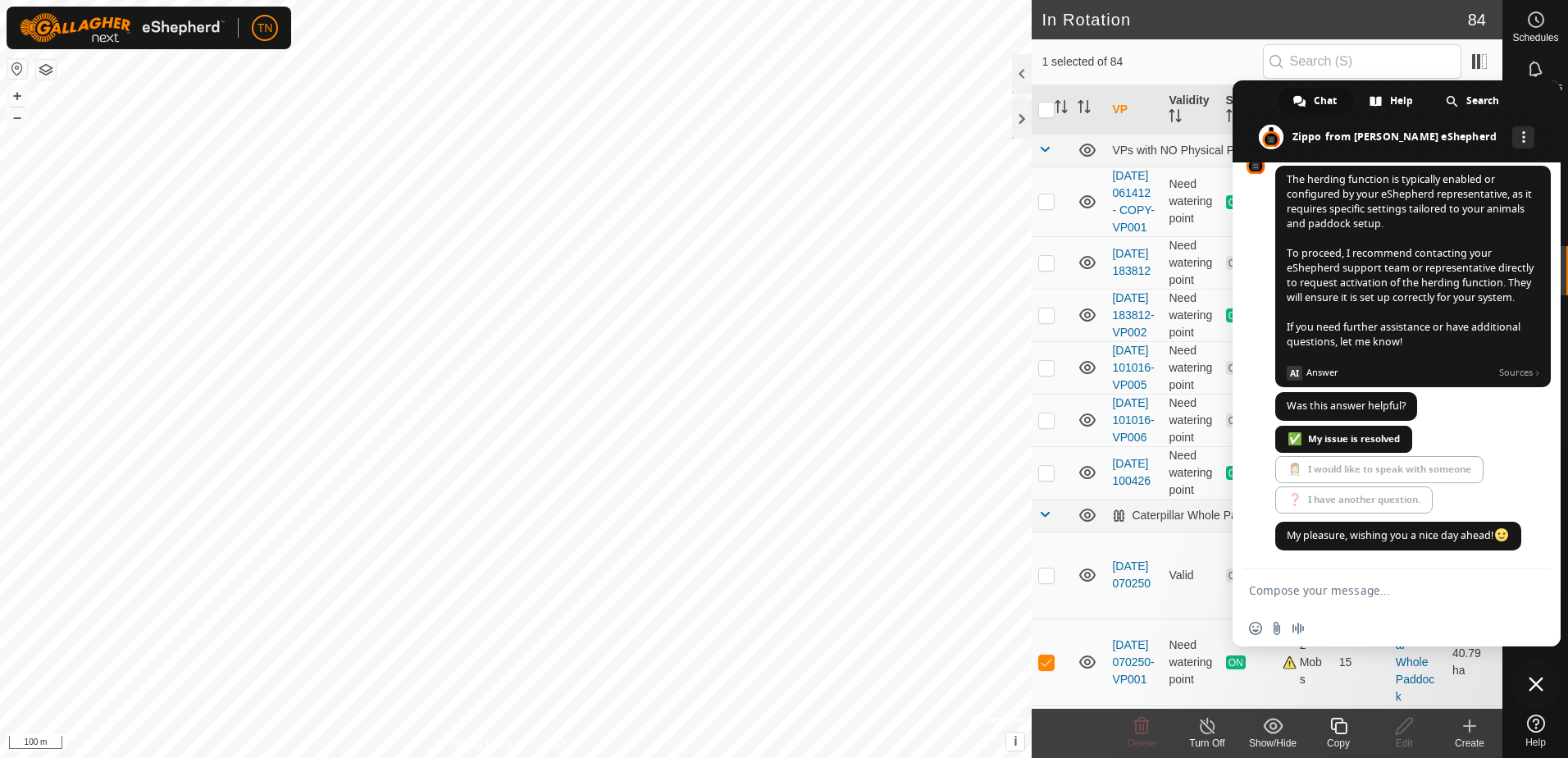
click at [1403, 16] on h2 "In Rotation" at bounding box center [1255, 19] width 426 height 19
click at [1540, 687] on span "Close chat" at bounding box center [1535, 684] width 15 height 15
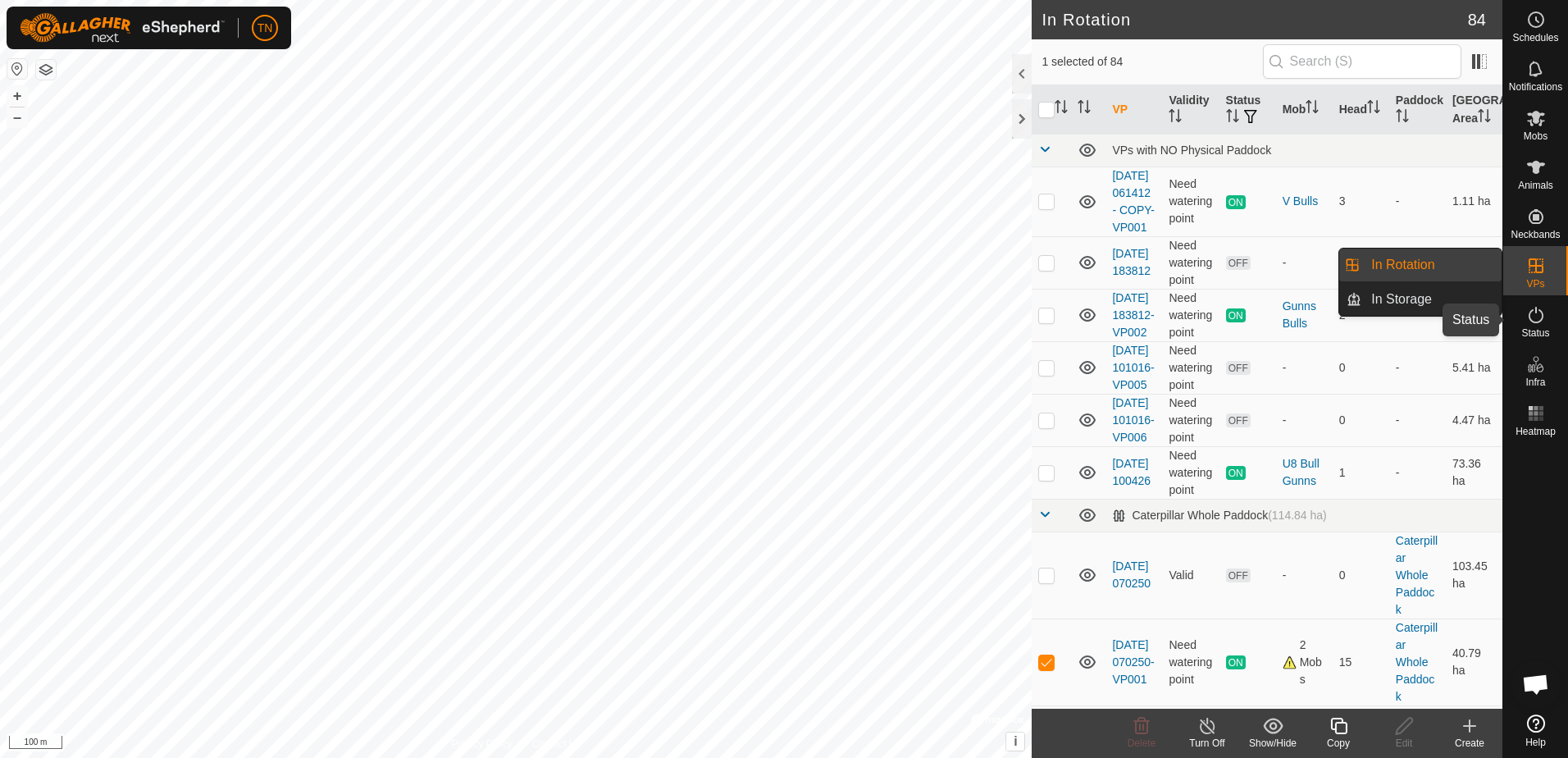
click at [1542, 318] on icon at bounding box center [1536, 315] width 19 height 19
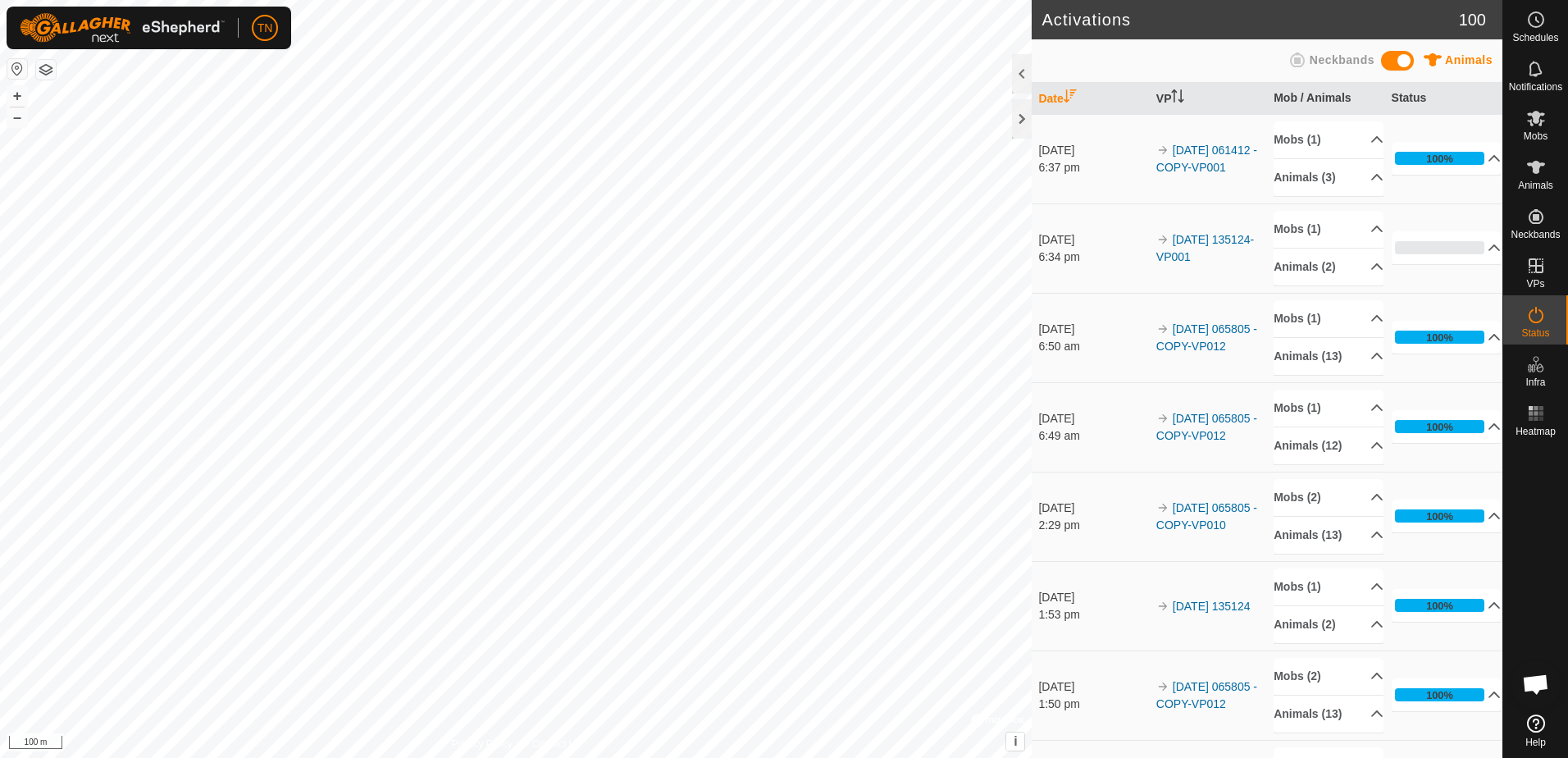
click at [1534, 318] on icon at bounding box center [1536, 315] width 19 height 19
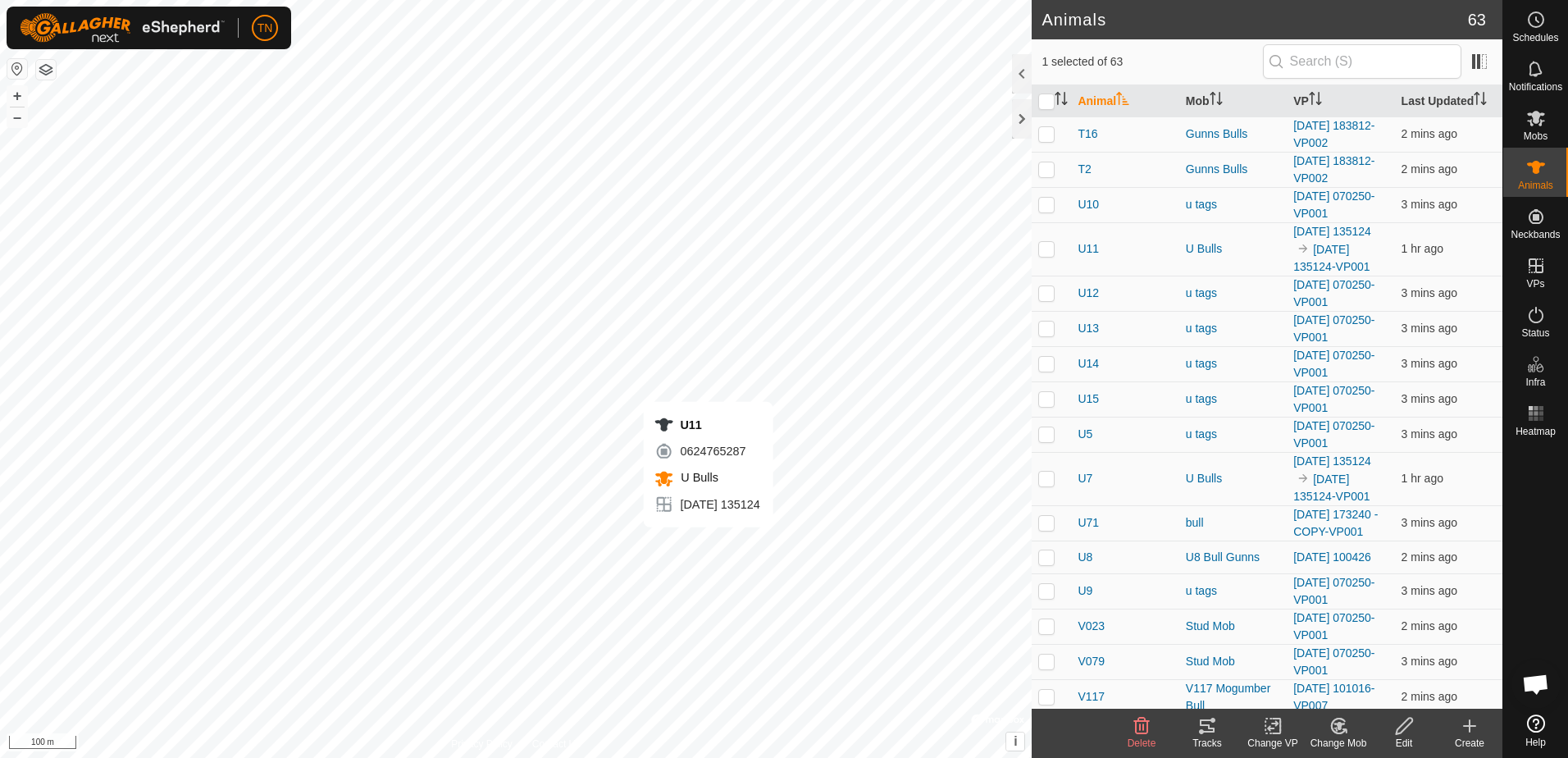
checkbox input "true"
checkbox input "false"
checkbox input "true"
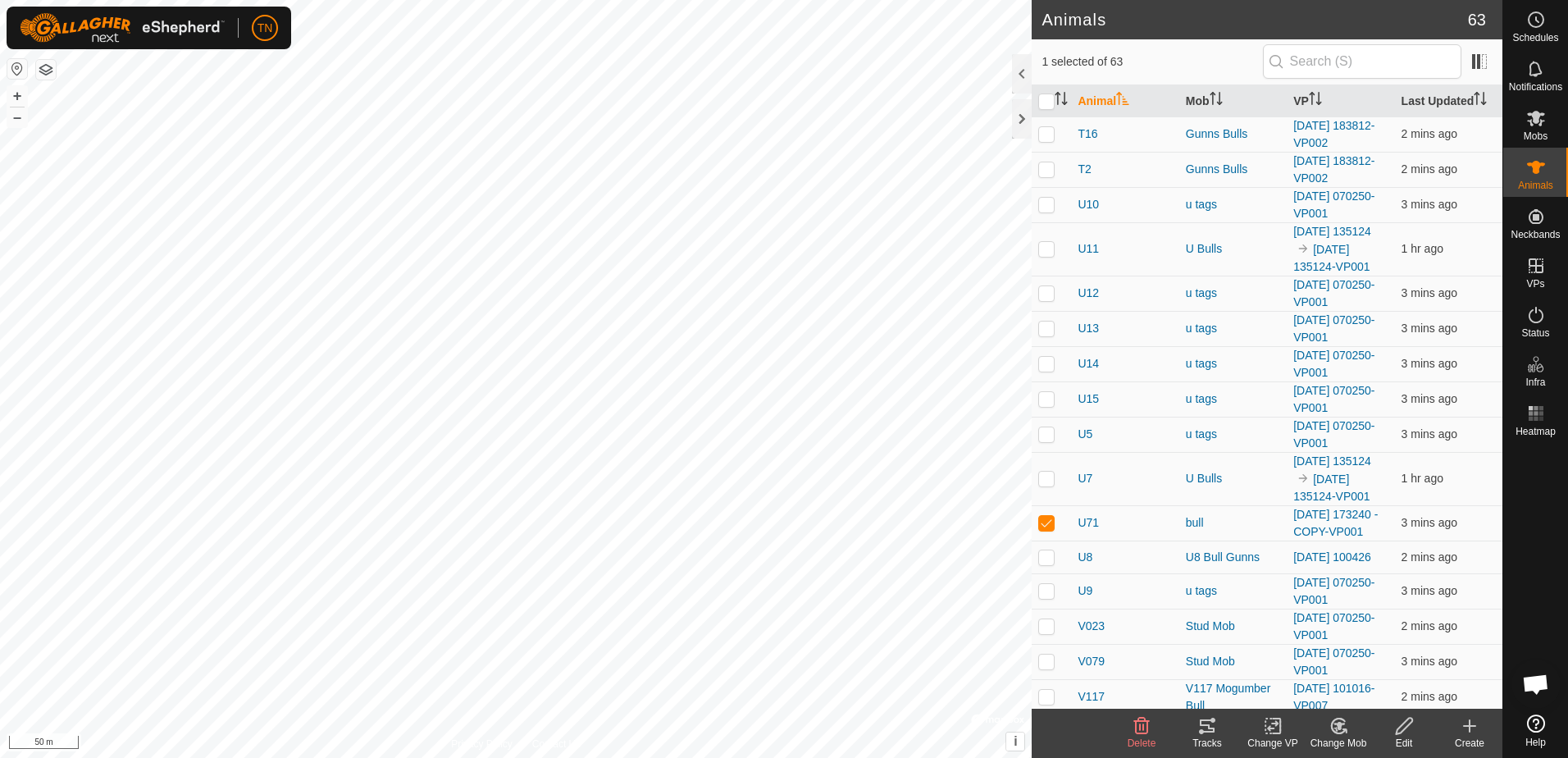
click at [1204, 731] on icon at bounding box center [1207, 726] width 19 height 19
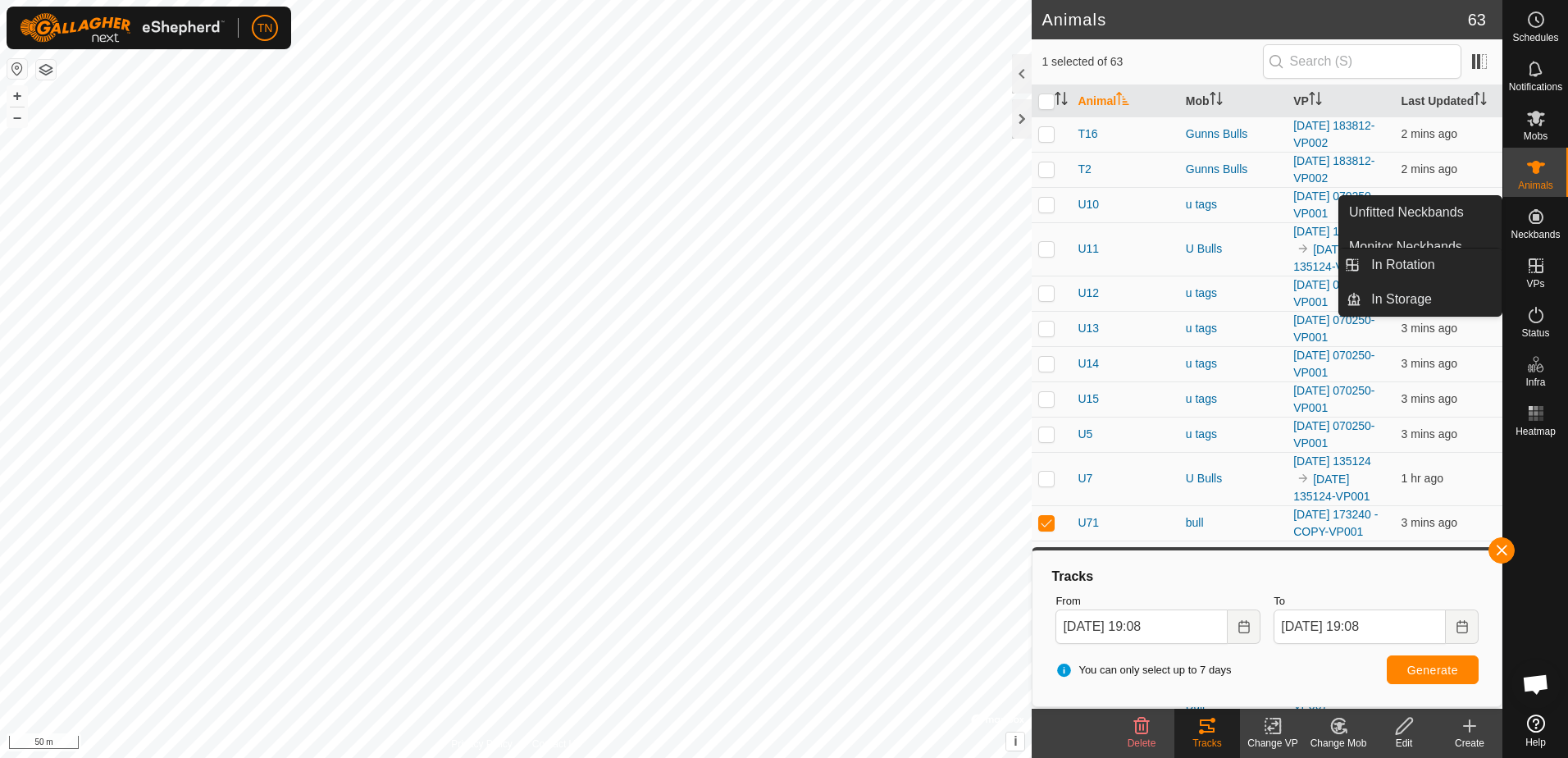
click at [1536, 272] on icon at bounding box center [1535, 266] width 15 height 15
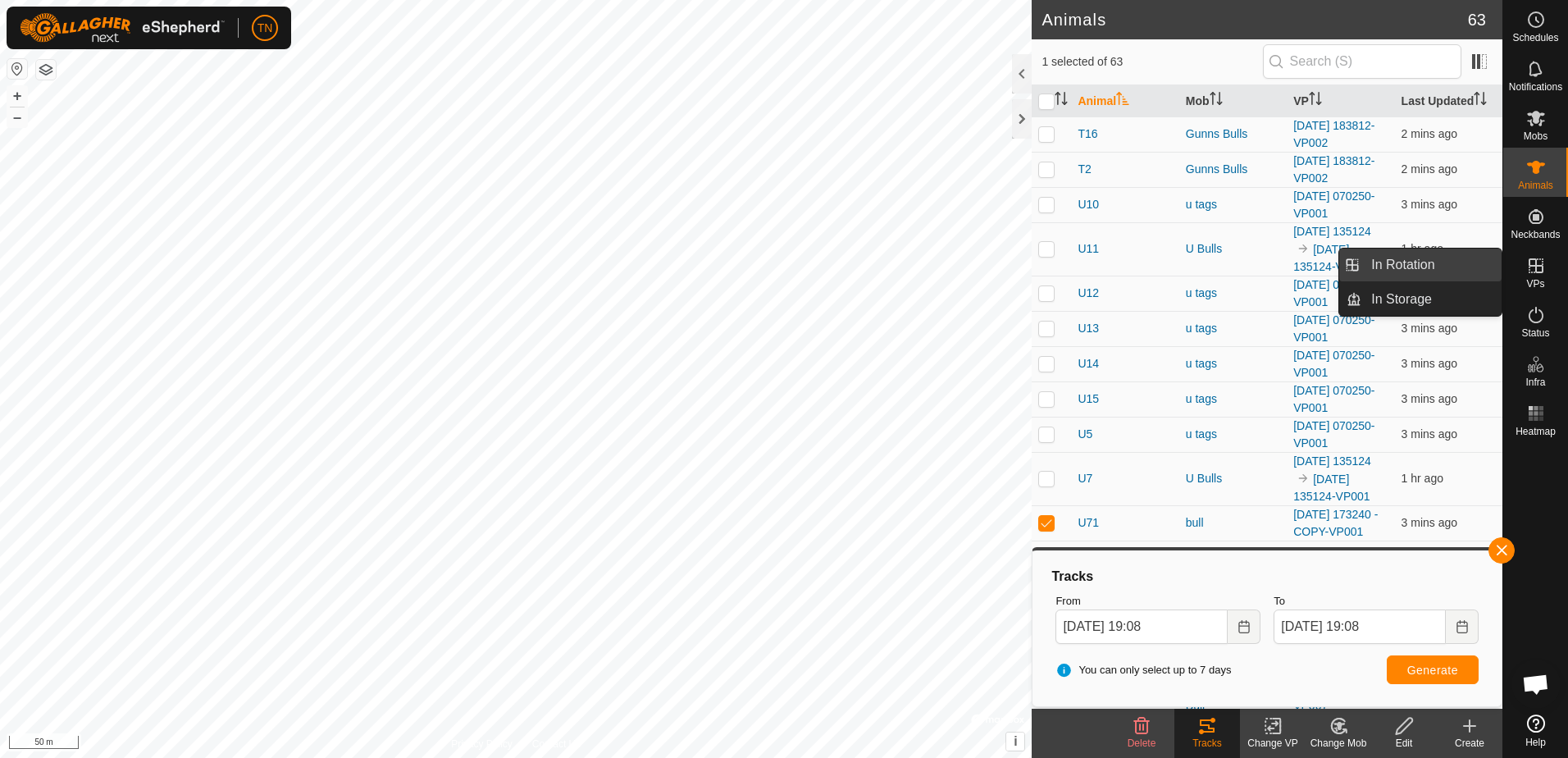
click at [1433, 268] on link "In Rotation" at bounding box center [1431, 264] width 140 height 33
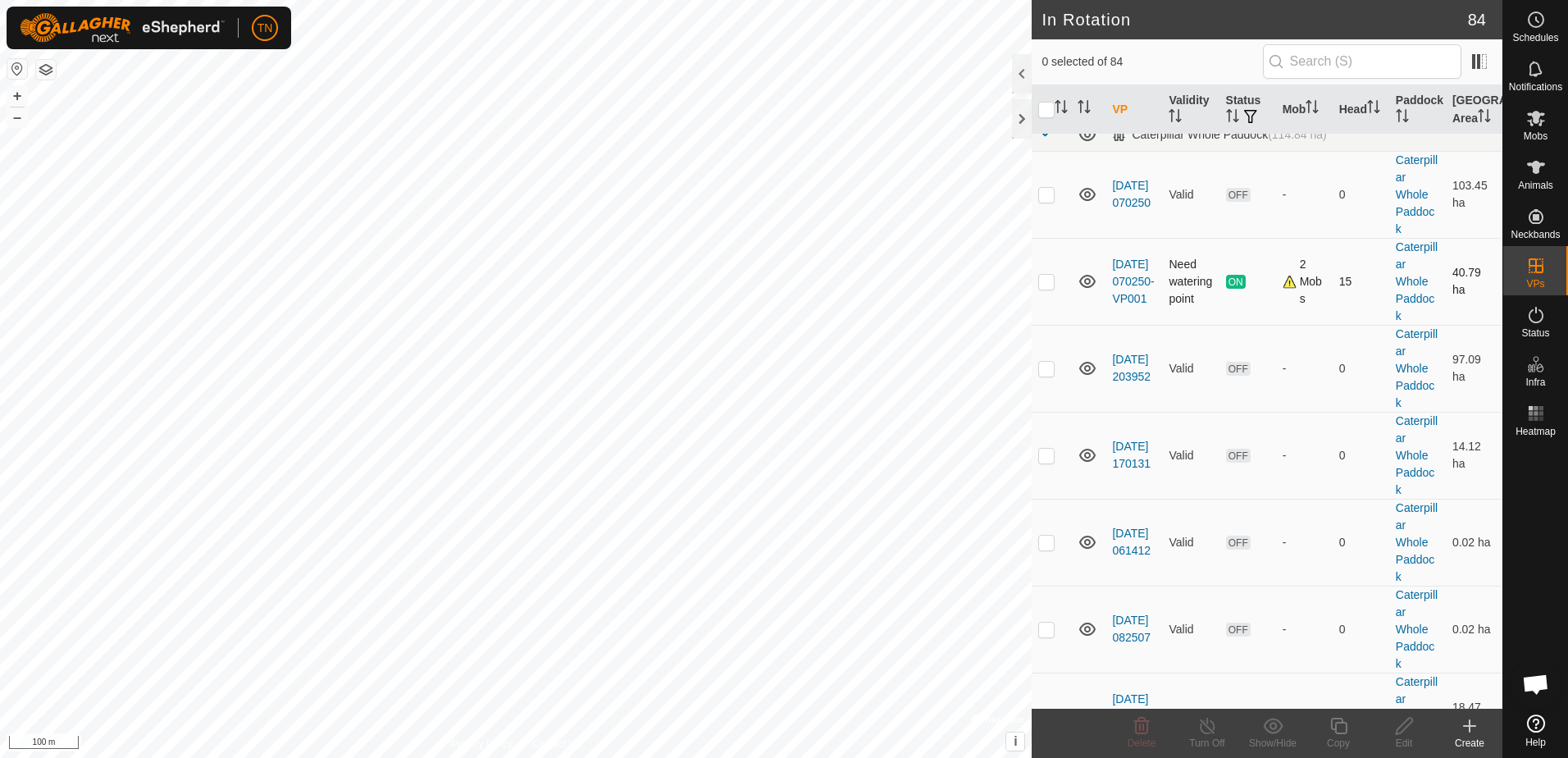
scroll to position [410, 0]
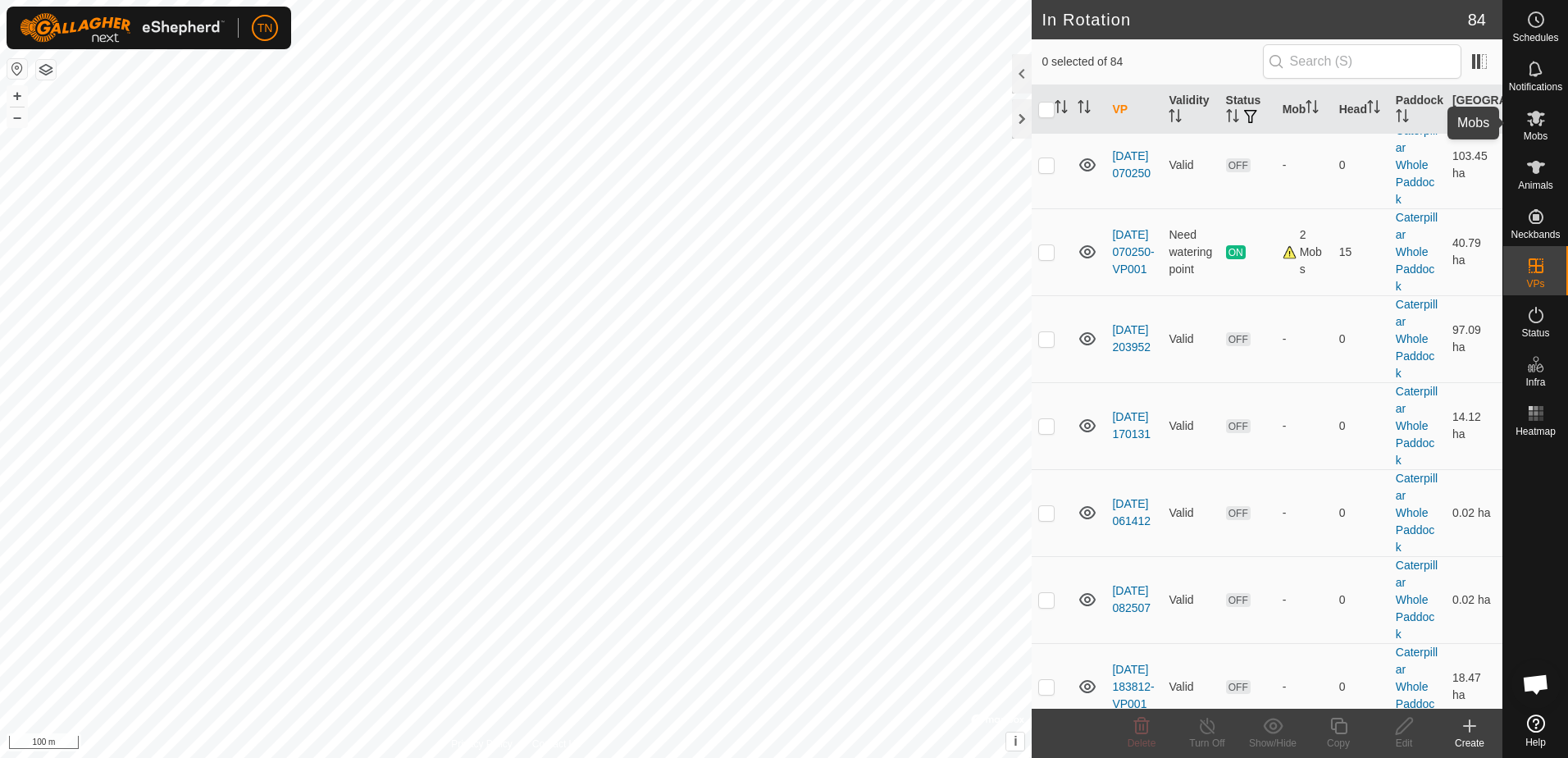
click at [1535, 125] on icon at bounding box center [1536, 118] width 19 height 19
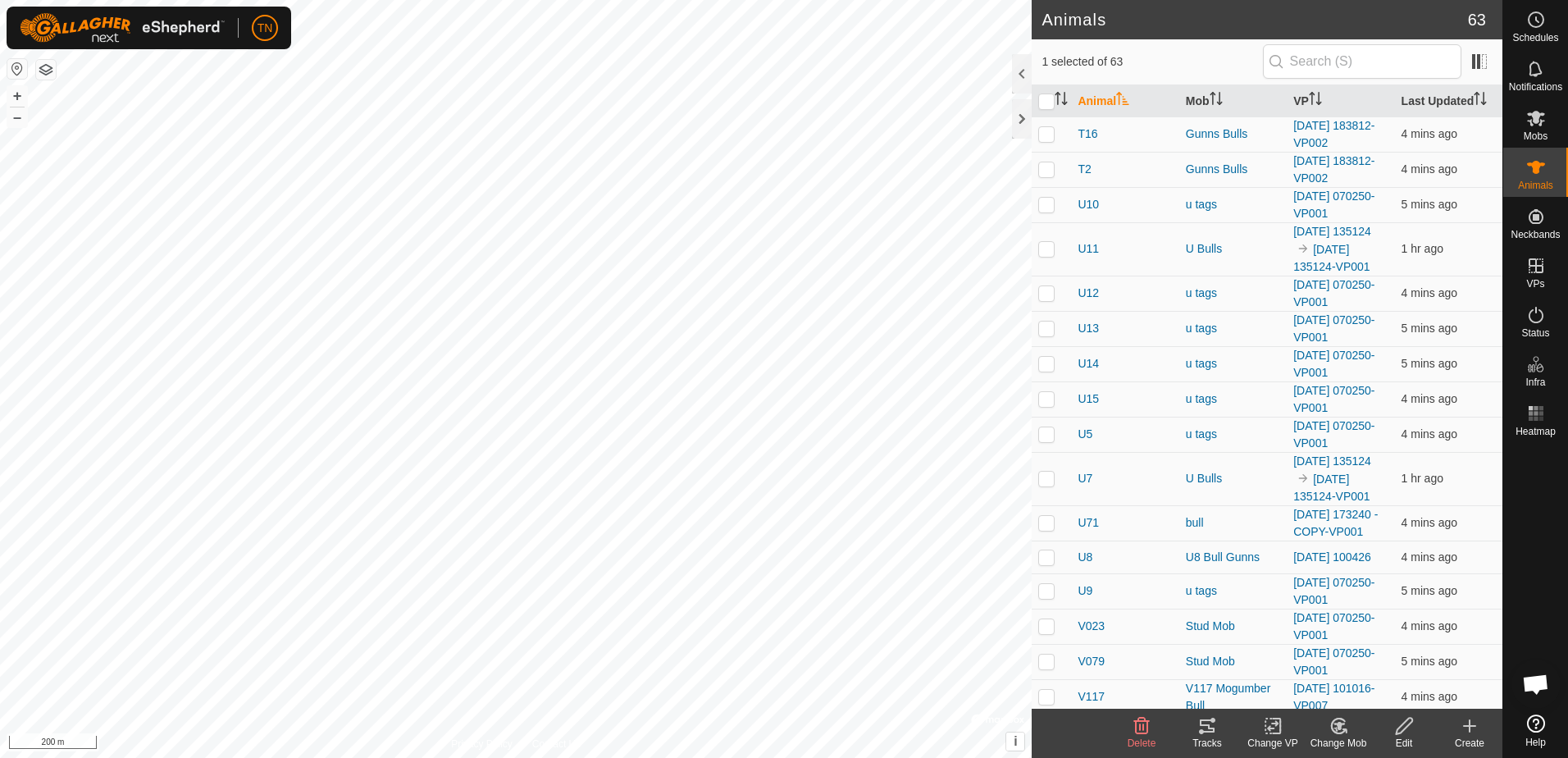
click at [1213, 740] on div "Tracks" at bounding box center [1207, 743] width 65 height 15
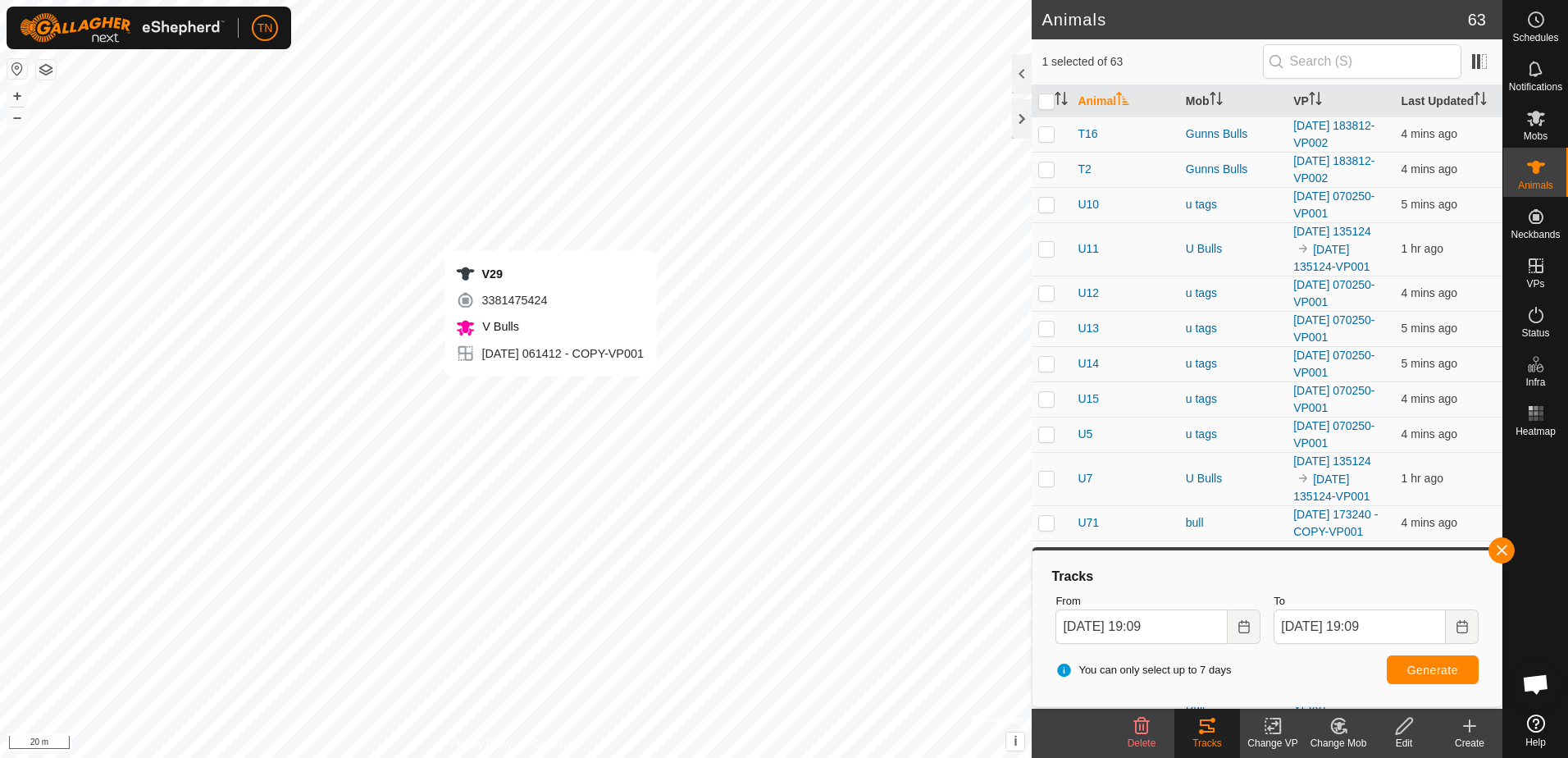
checkbox input "true"
checkbox input "false"
click at [1190, 741] on div "Tracks" at bounding box center [1207, 743] width 65 height 15
checkbox input "true"
checkbox input "false"
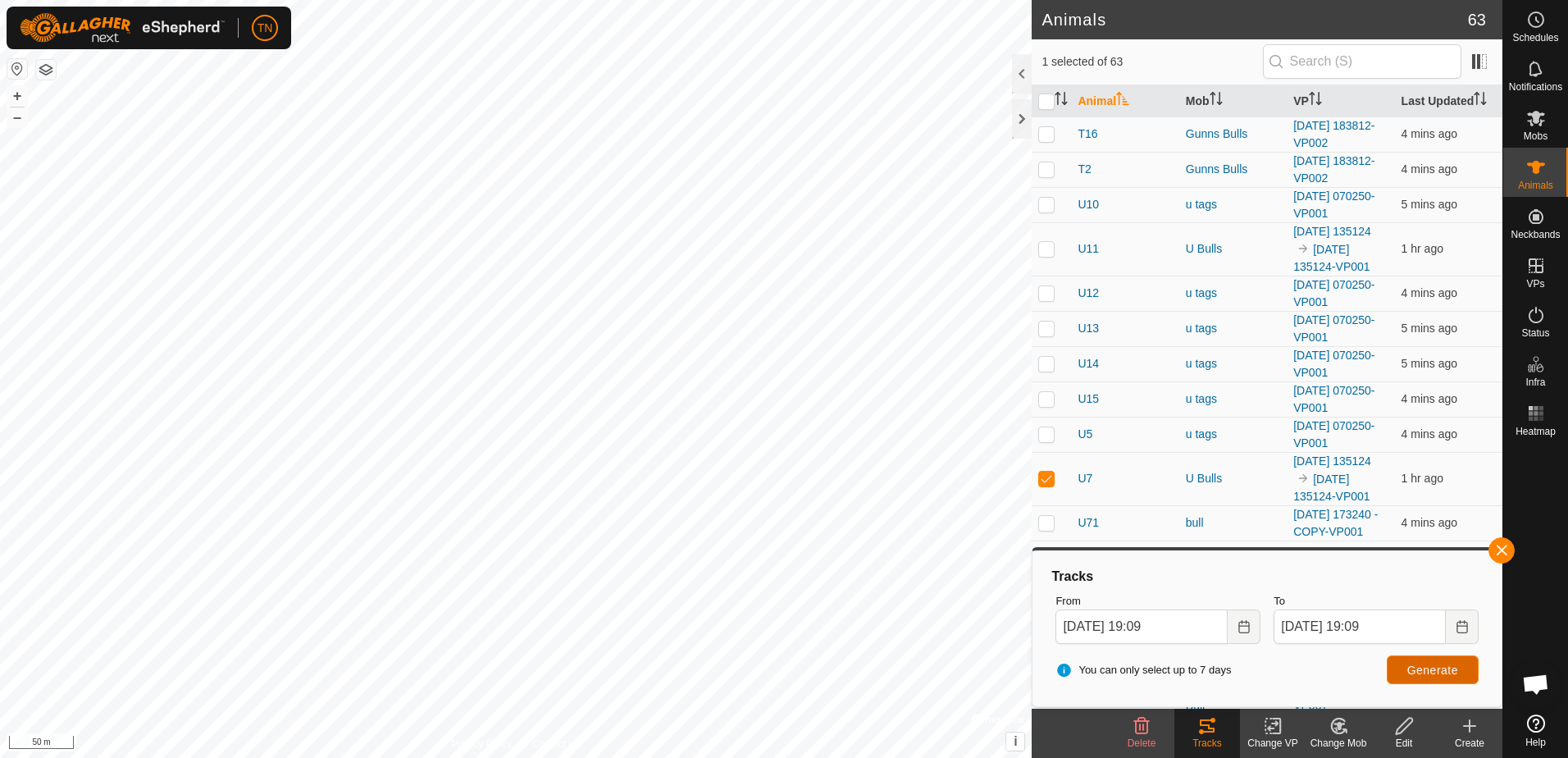
click at [1435, 670] on span "Generate" at bounding box center [1433, 670] width 51 height 13
